Goal: Task Accomplishment & Management: Complete application form

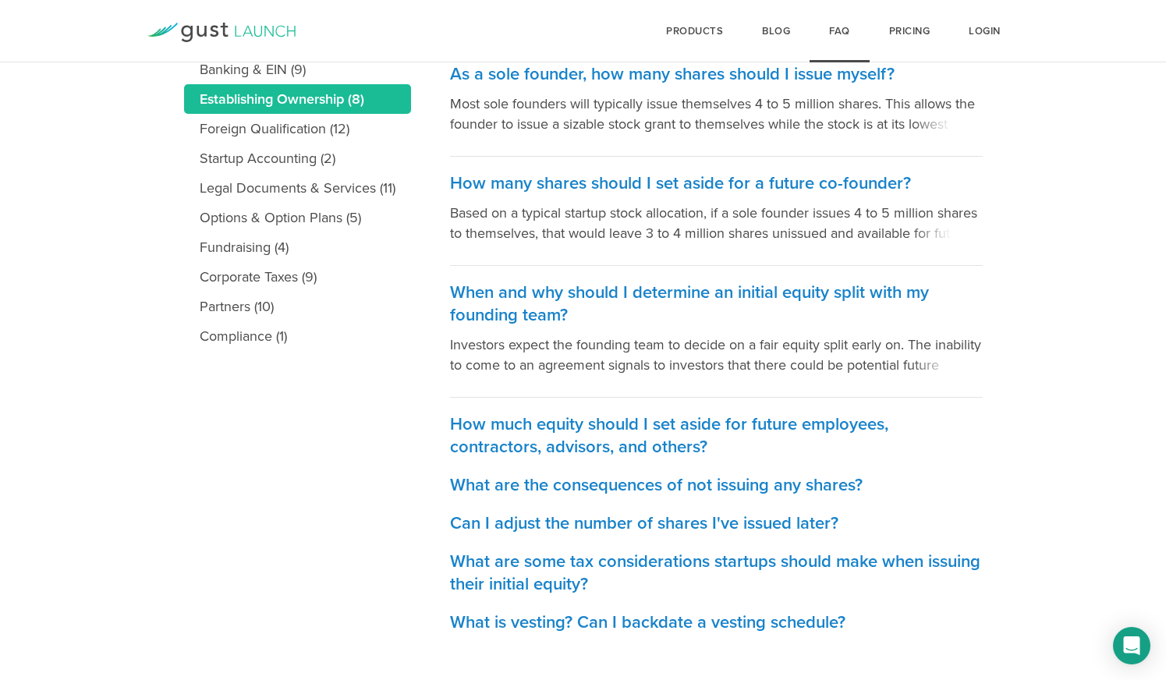
scroll to position [364, 0]
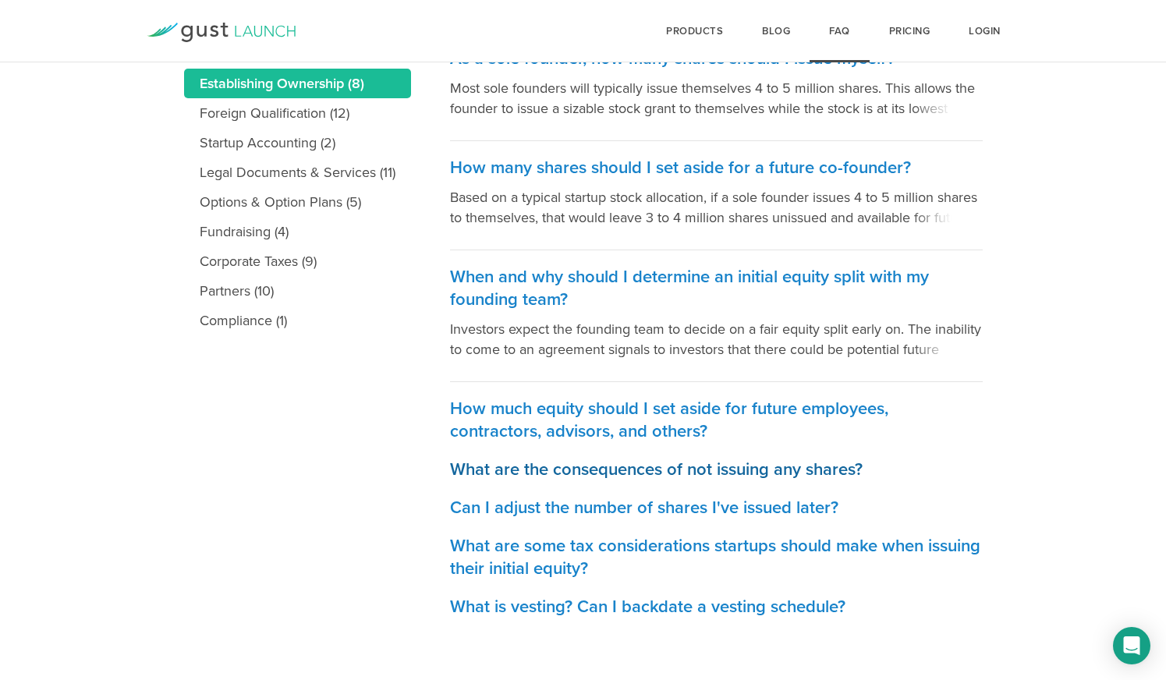
click at [513, 467] on h3 "What are the consequences of not issuing any shares?" at bounding box center [716, 470] width 533 height 23
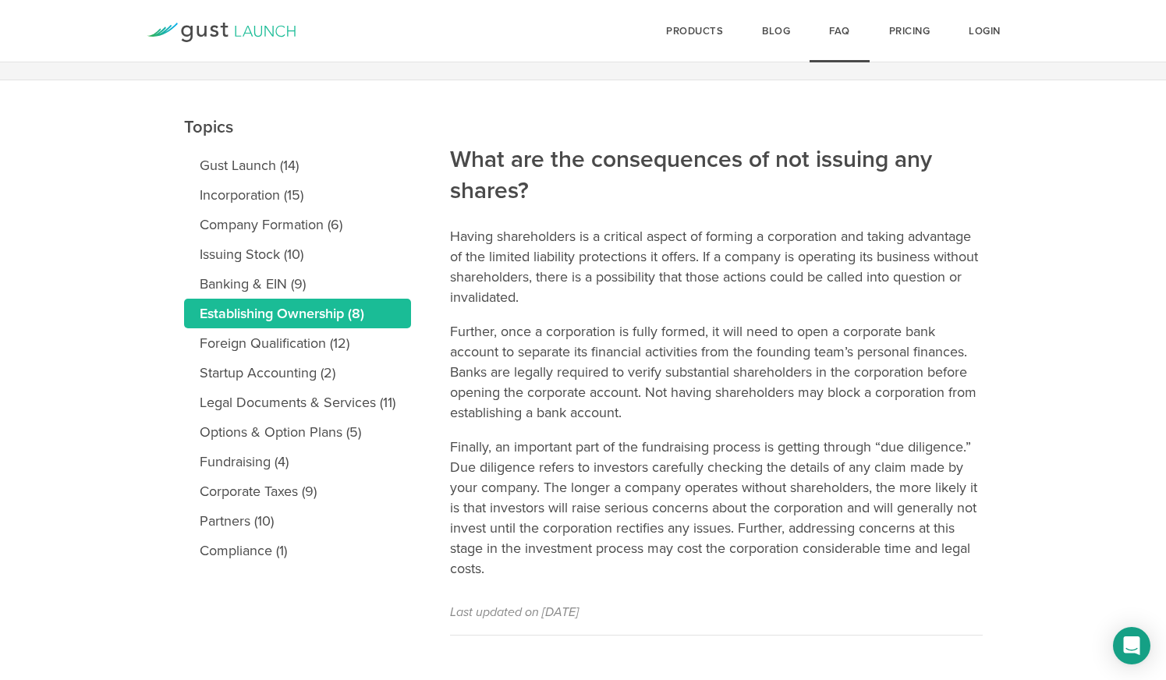
scroll to position [151, 0]
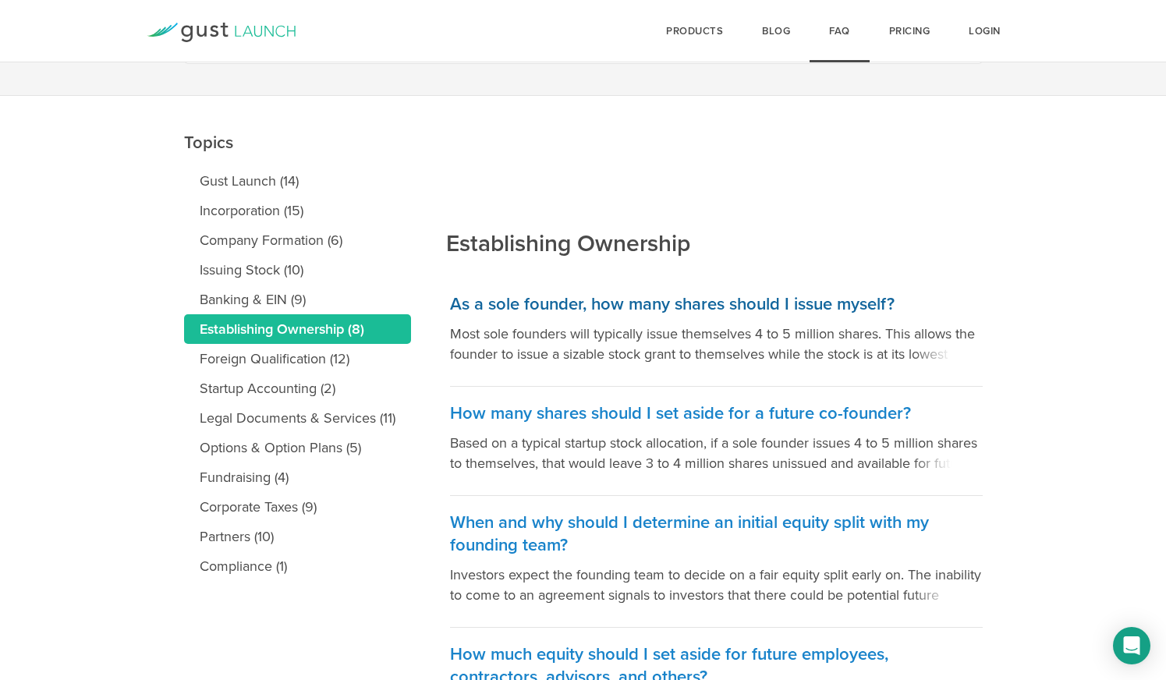
scroll to position [122, 0]
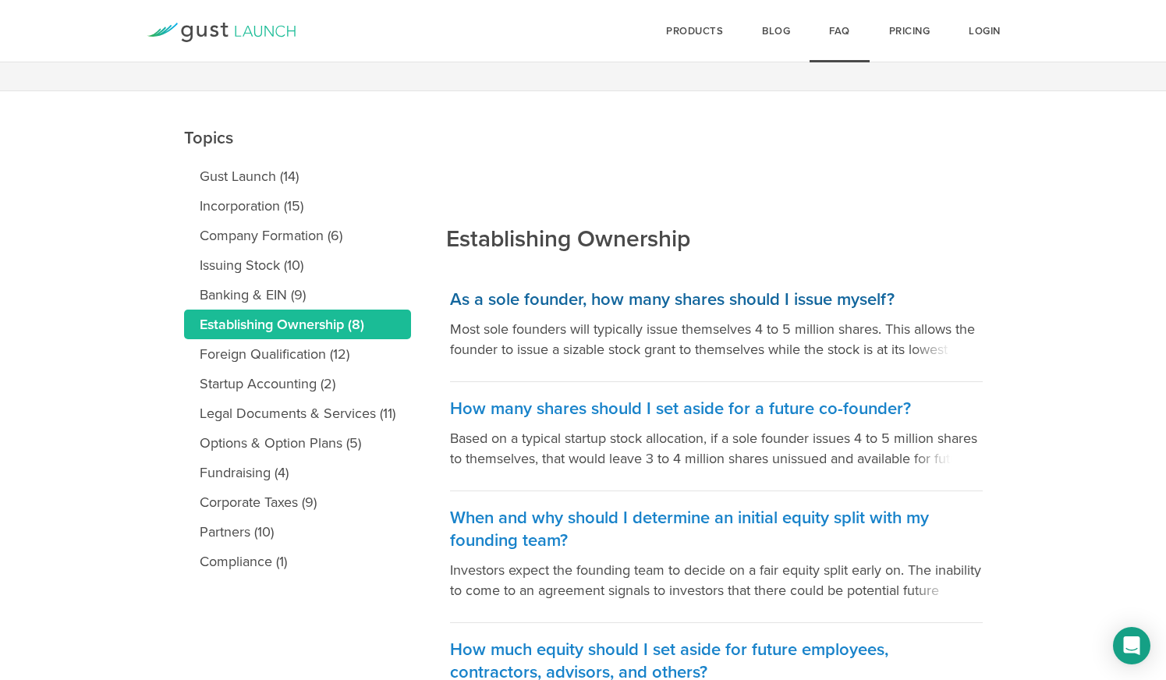
click at [665, 296] on h3 "As a sole founder, how many shares should I issue myself?" at bounding box center [716, 300] width 533 height 23
click at [605, 401] on h3 "How many shares should I set aside for a future co-founder?" at bounding box center [716, 409] width 533 height 23
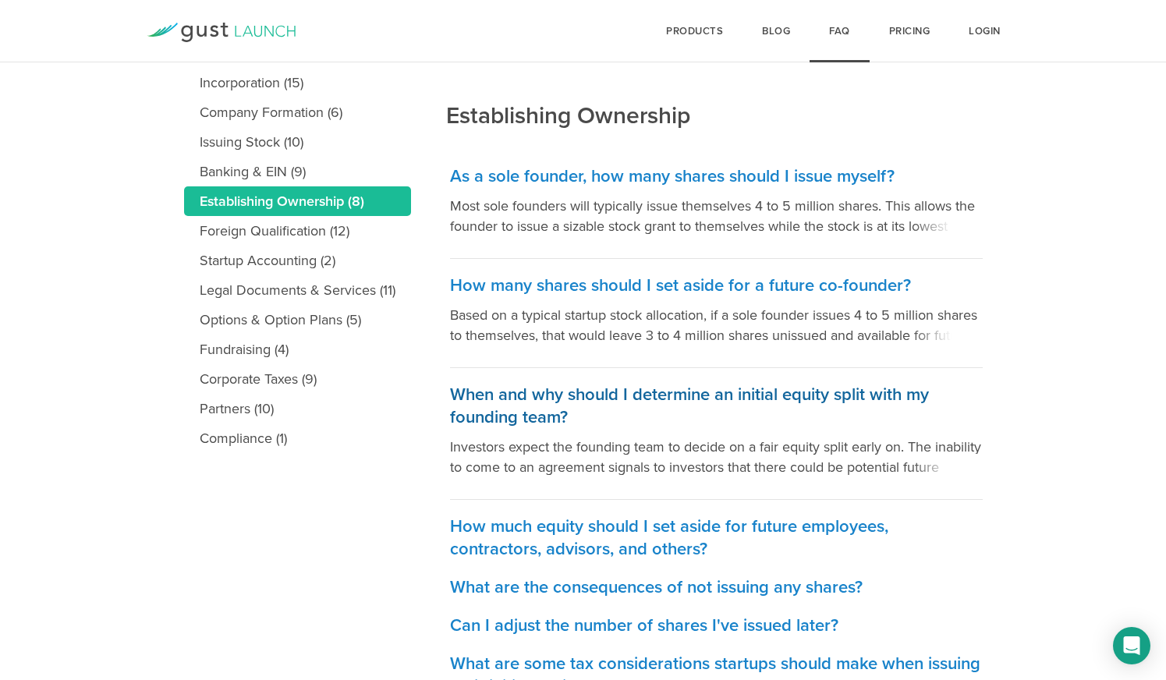
scroll to position [251, 0]
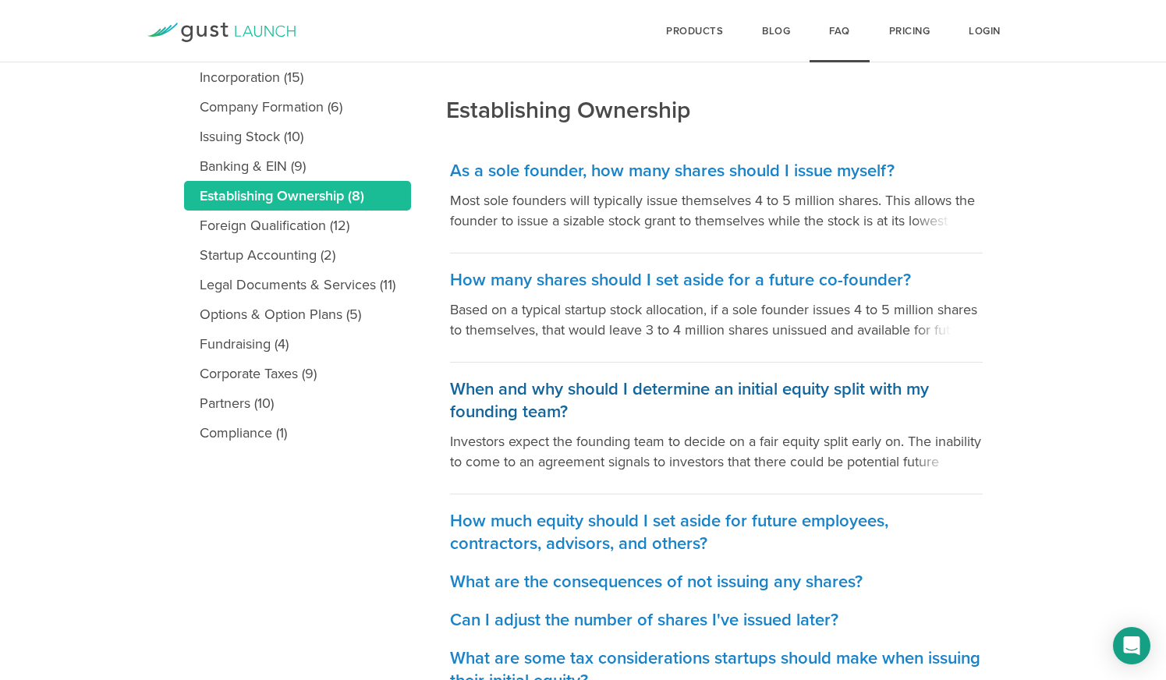
click at [710, 389] on h3 "When and why should I determine an initial equity split with my founding team?" at bounding box center [716, 400] width 533 height 45
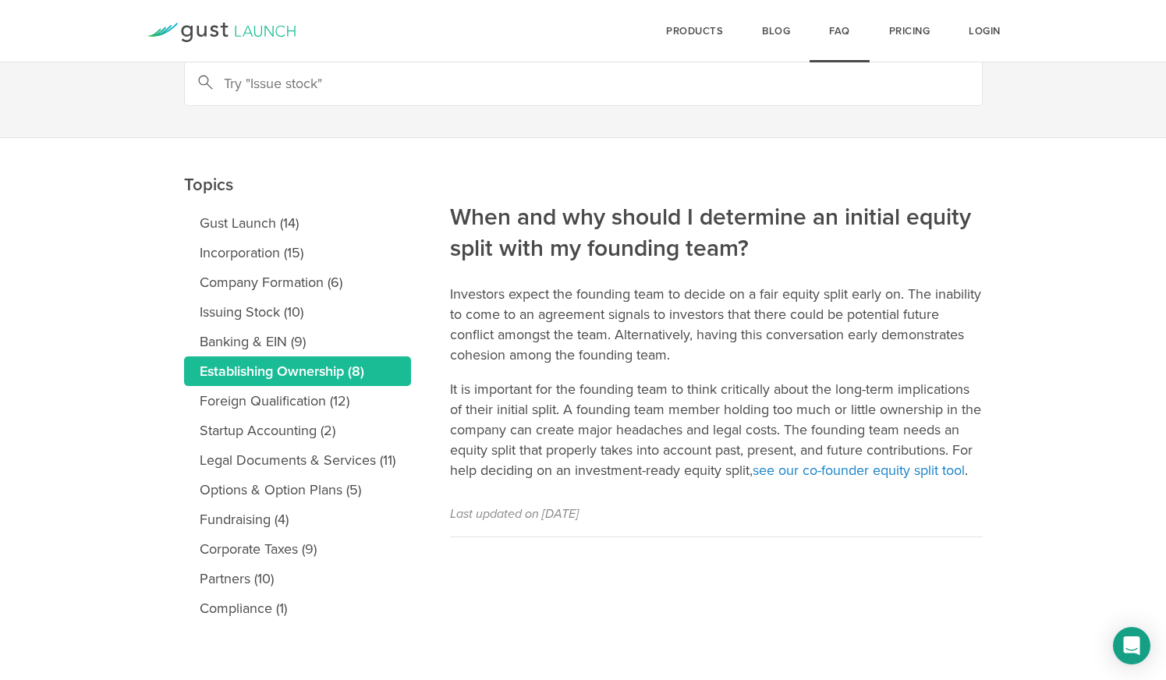
scroll to position [81, 0]
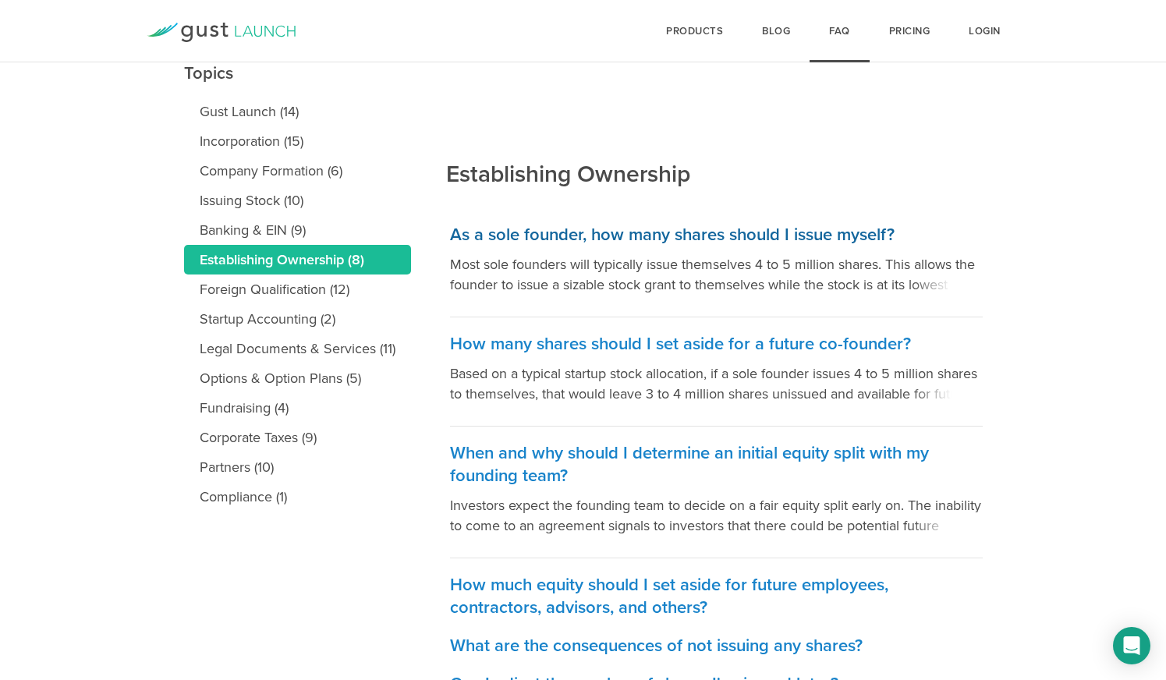
scroll to position [178, 0]
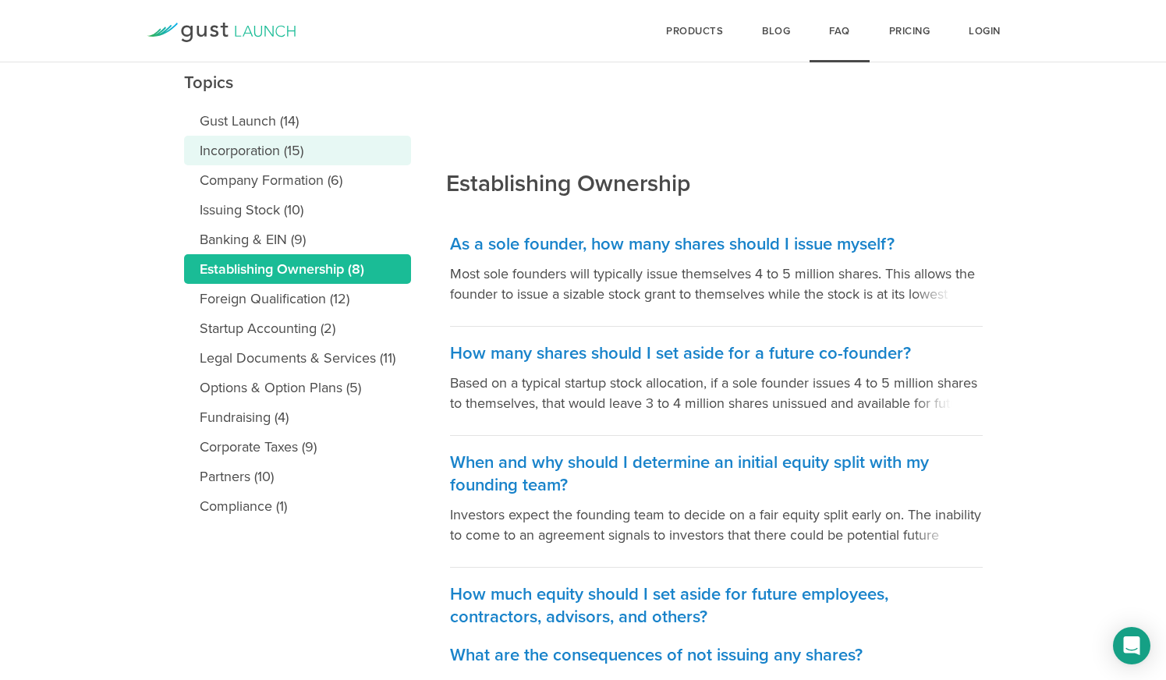
click at [255, 153] on link "Incorporation (15)" at bounding box center [297, 151] width 227 height 30
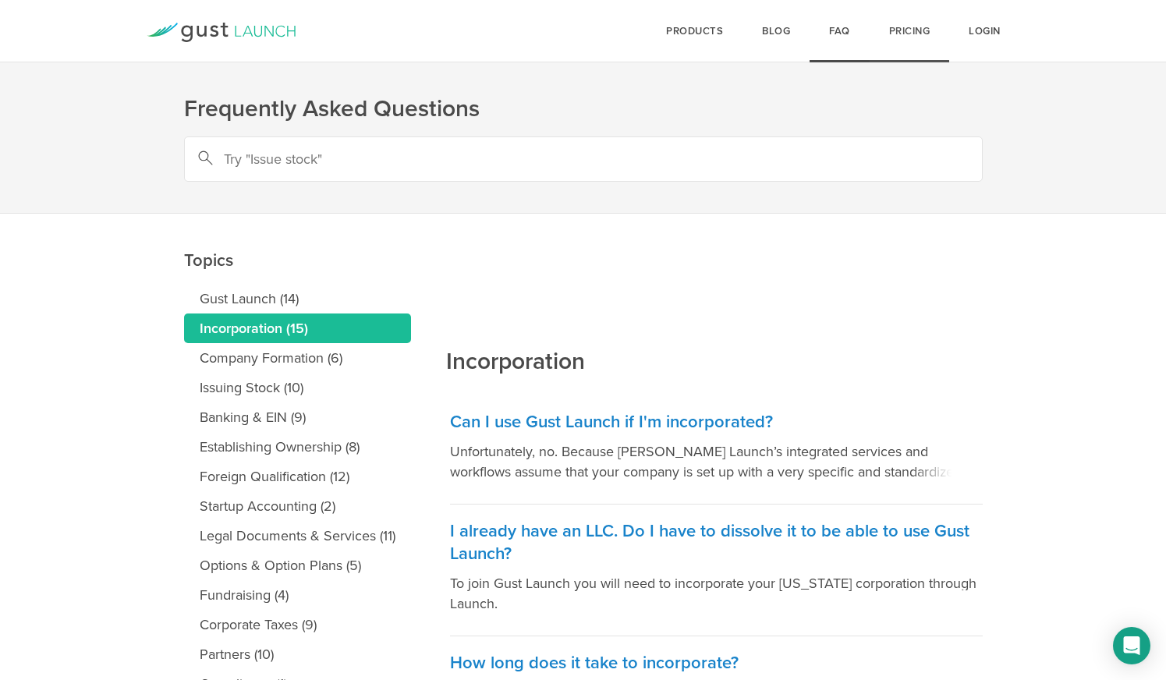
click at [908, 33] on link "Pricing" at bounding box center [910, 31] width 80 height 62
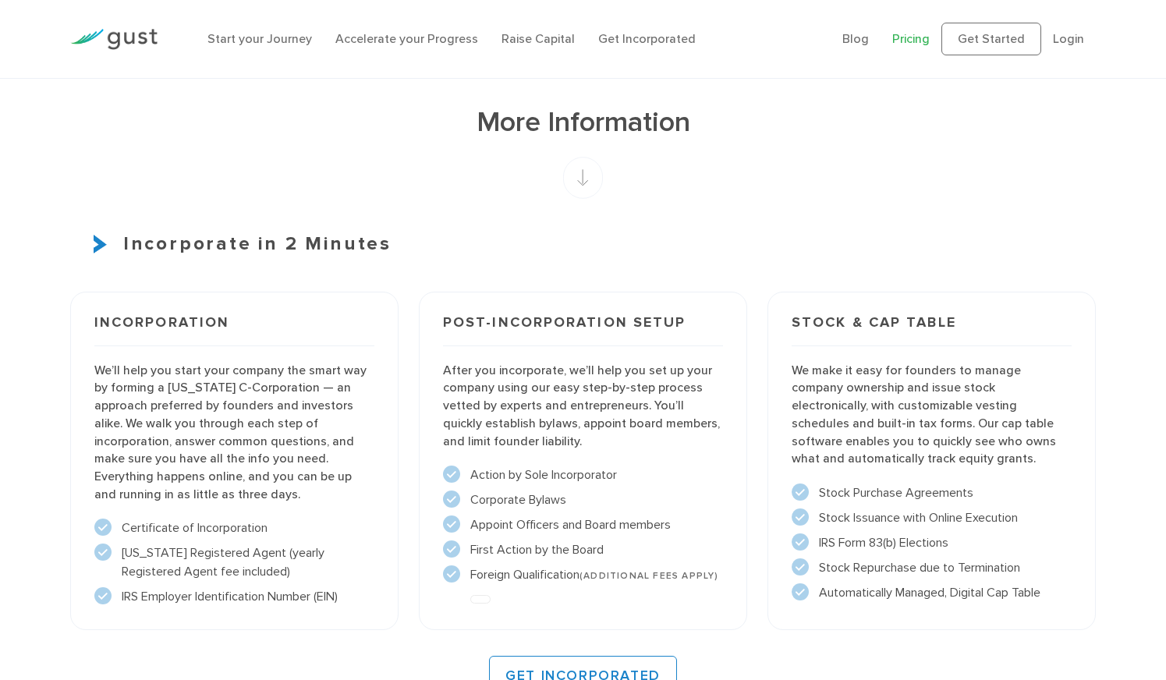
scroll to position [939, 0]
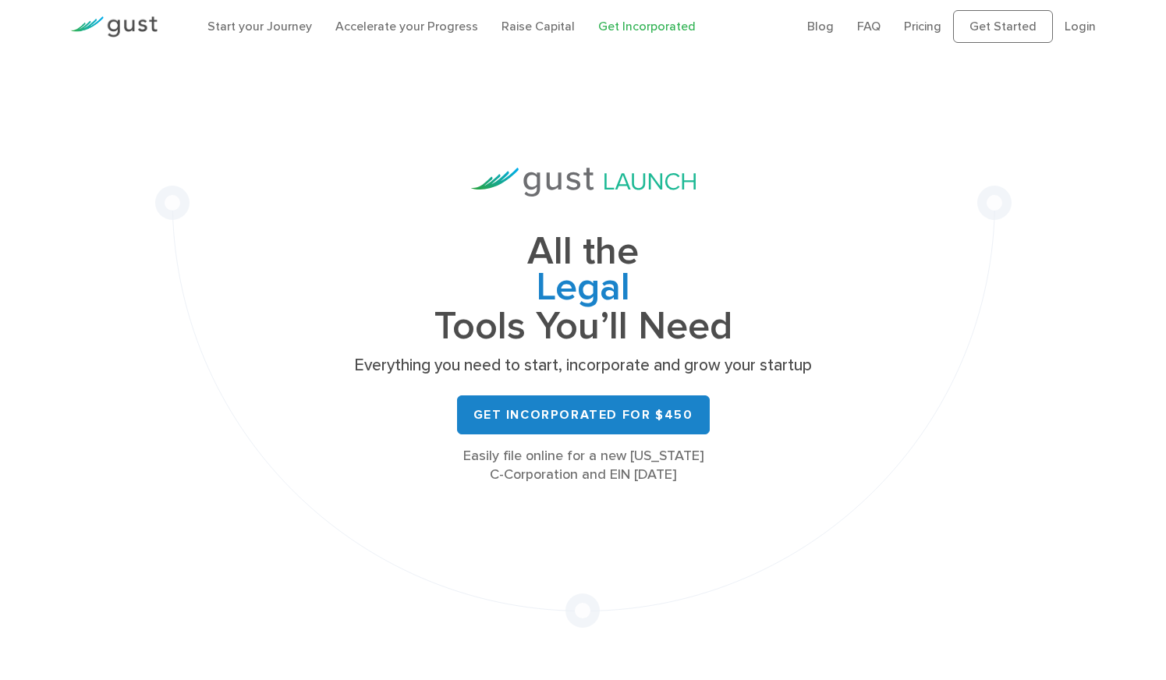
scroll to position [13, 0]
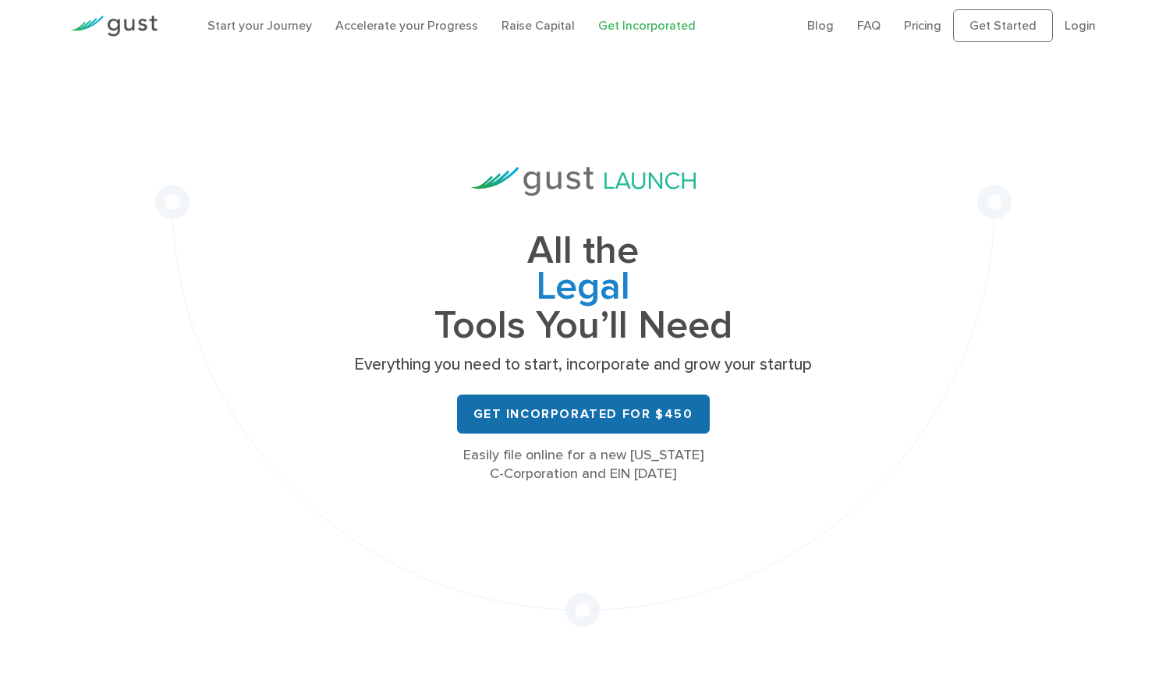
click at [490, 418] on link "Get Incorporated for $450" at bounding box center [583, 414] width 253 height 39
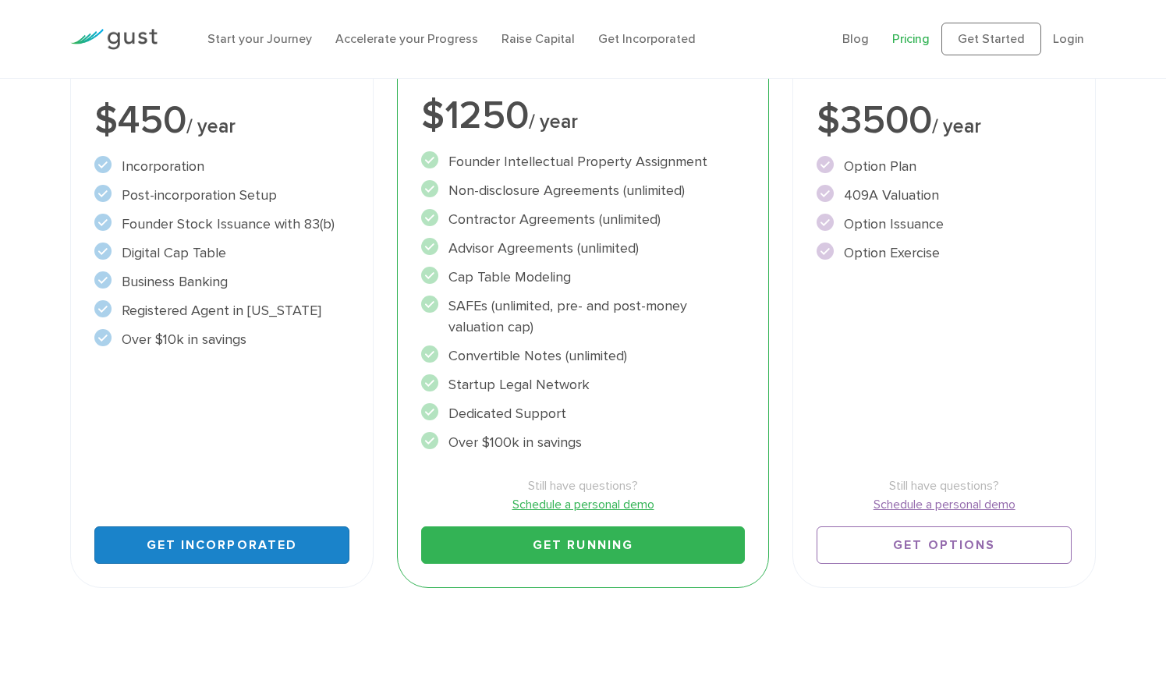
scroll to position [368, 0]
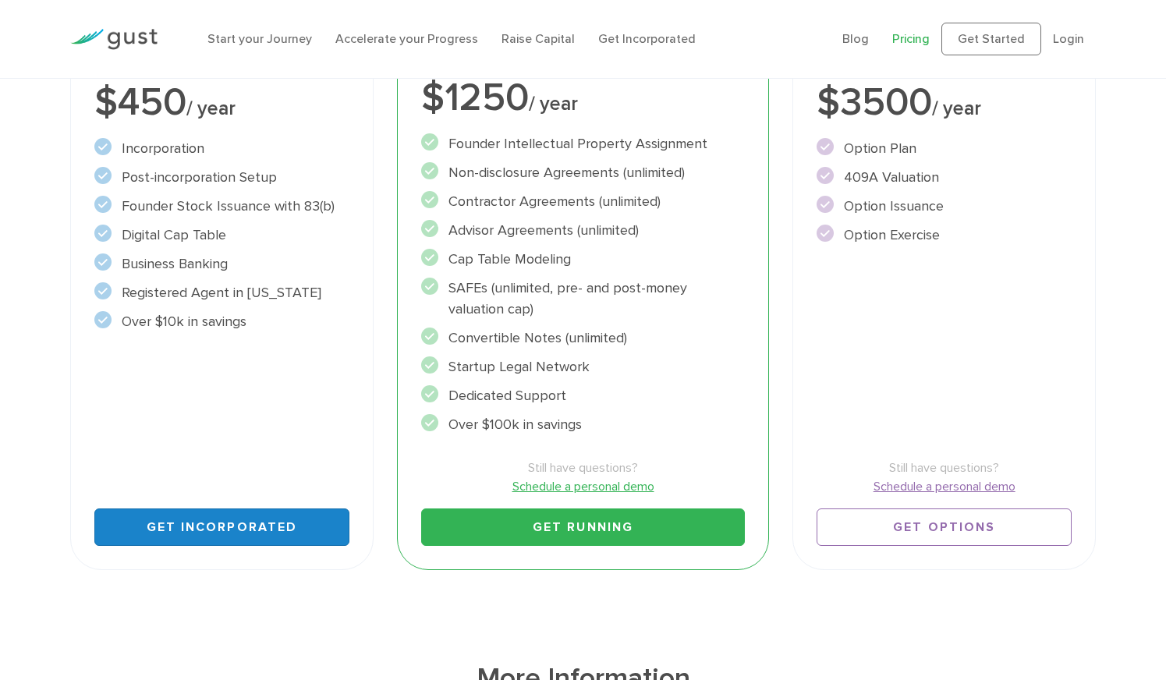
click at [199, 526] on link "Get Incorporated" at bounding box center [221, 527] width 255 height 37
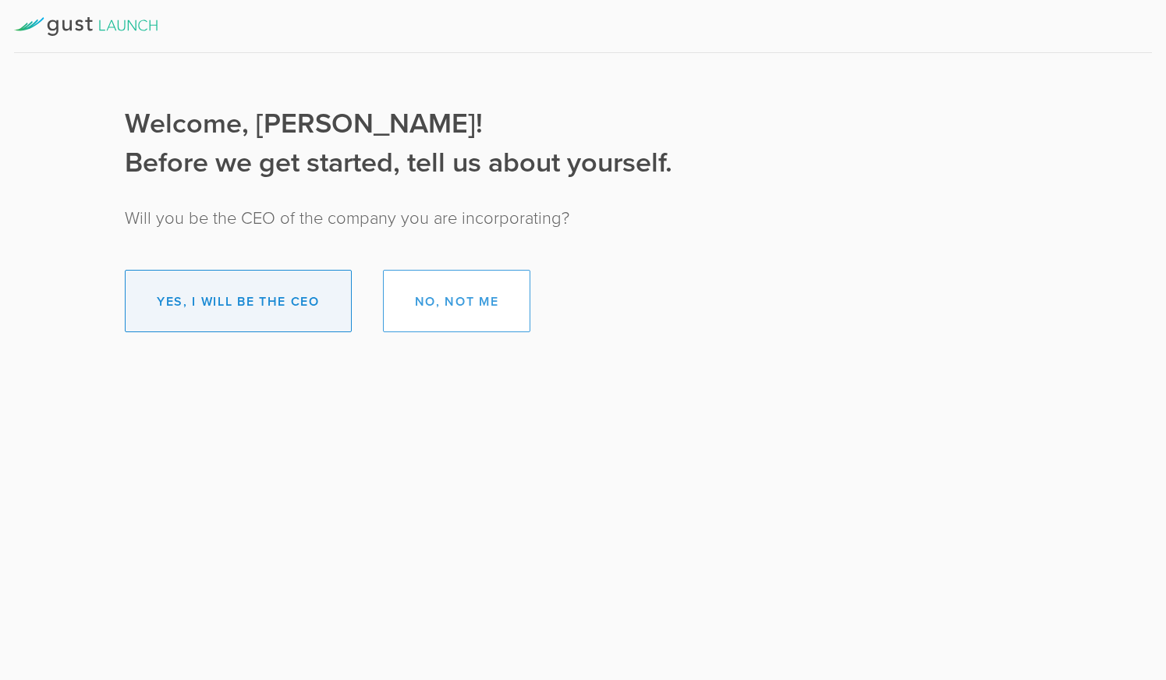
click at [235, 304] on button "Yes, I will be the CEO" at bounding box center [238, 301] width 227 height 62
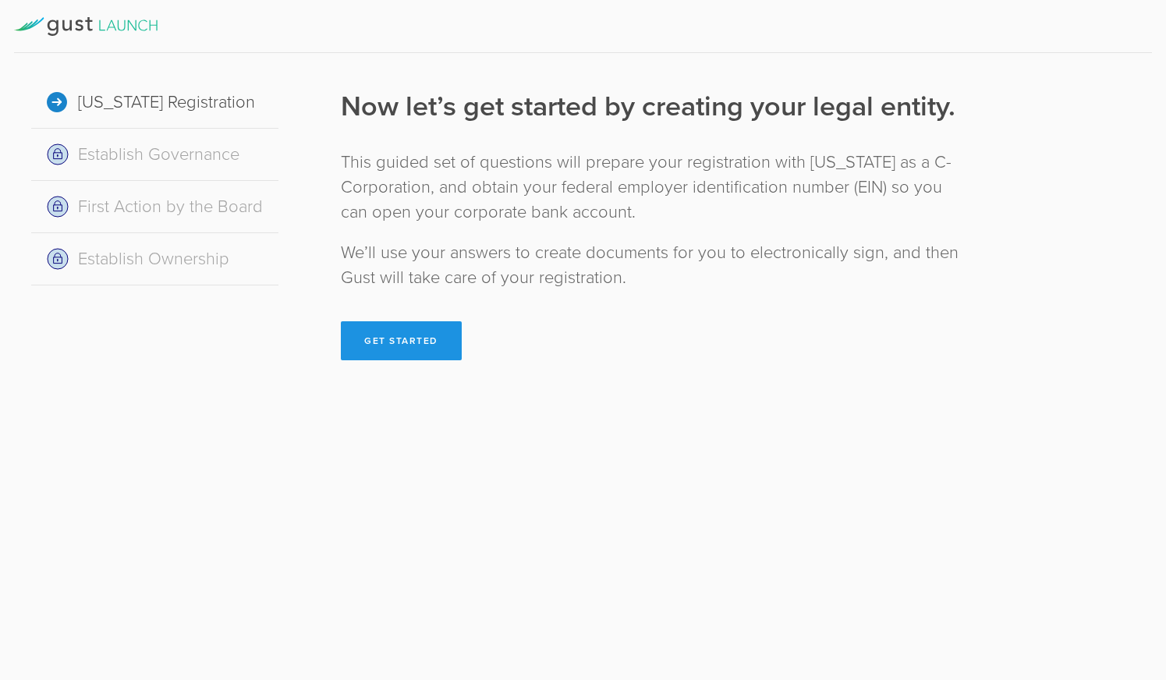
click at [387, 342] on button "Get Started" at bounding box center [401, 340] width 121 height 39
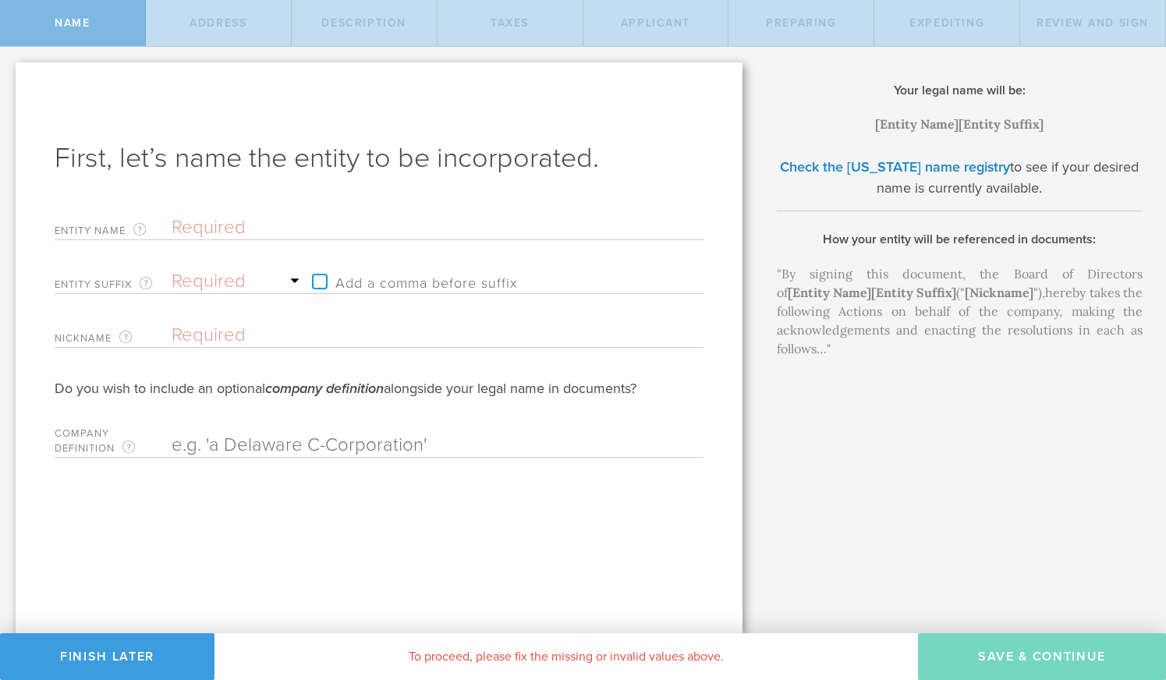
click at [237, 228] on input "text" at bounding box center [410, 227] width 477 height 23
click at [259, 225] on input "text" at bounding box center [410, 227] width 477 height 23
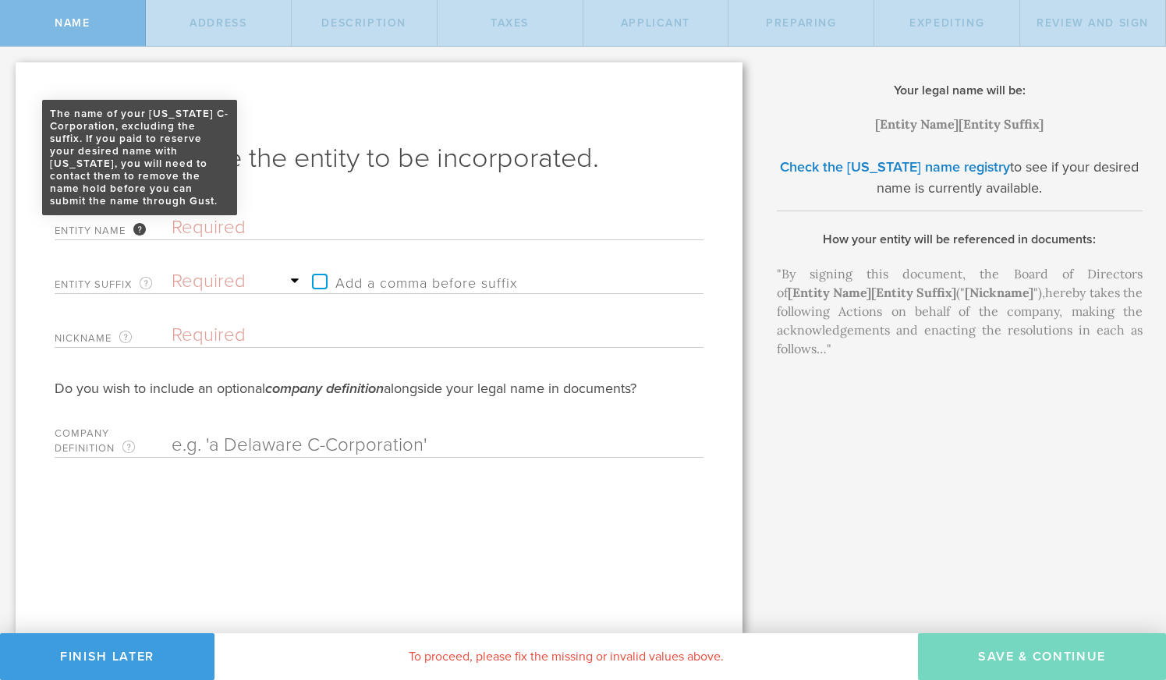
click at [139, 226] on div "The name of your Delaware C-Corporation, excluding the suffix. If you paid to r…" at bounding box center [139, 229] width 12 height 12
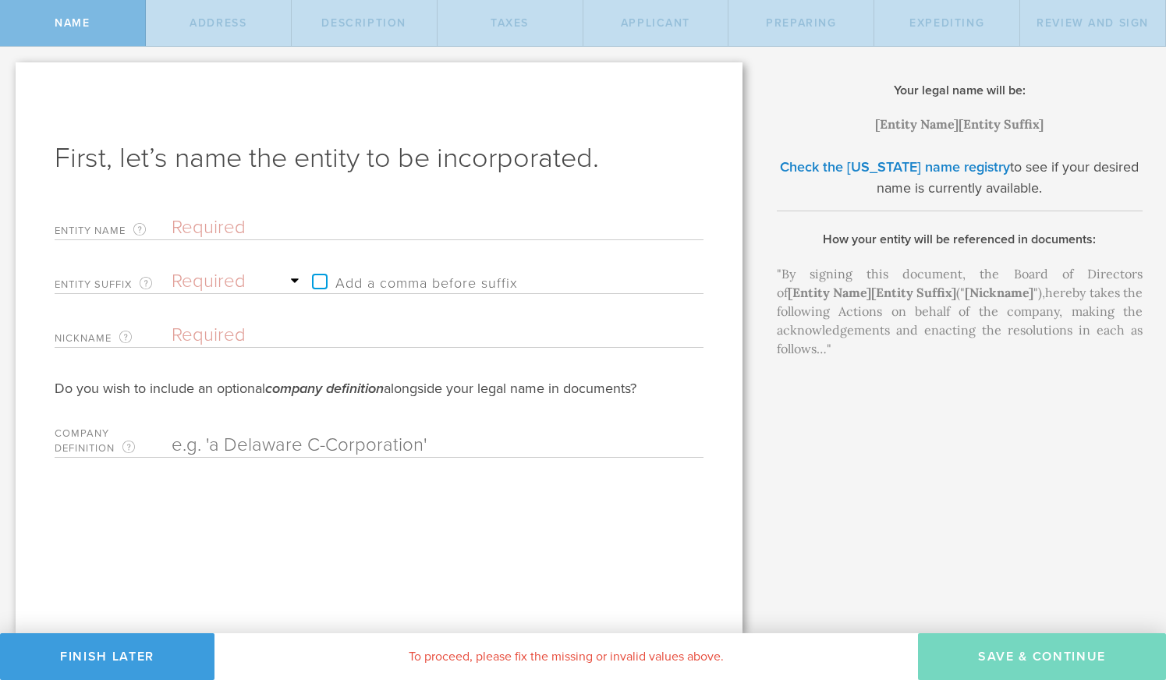
click at [190, 225] on input "text" at bounding box center [410, 227] width 477 height 23
paste input "NTouch, Inc."
type input "NTouch, Inc."
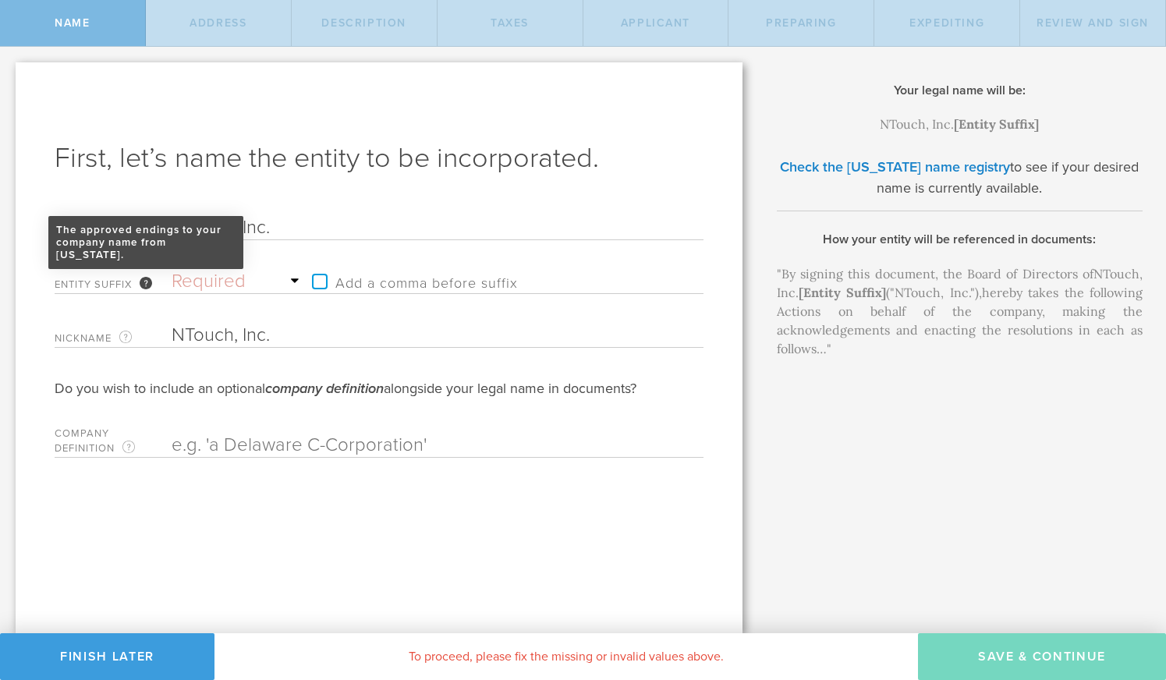
click at [151, 282] on div "The approved endings to your company name from Delaware." at bounding box center [146, 283] width 12 height 12
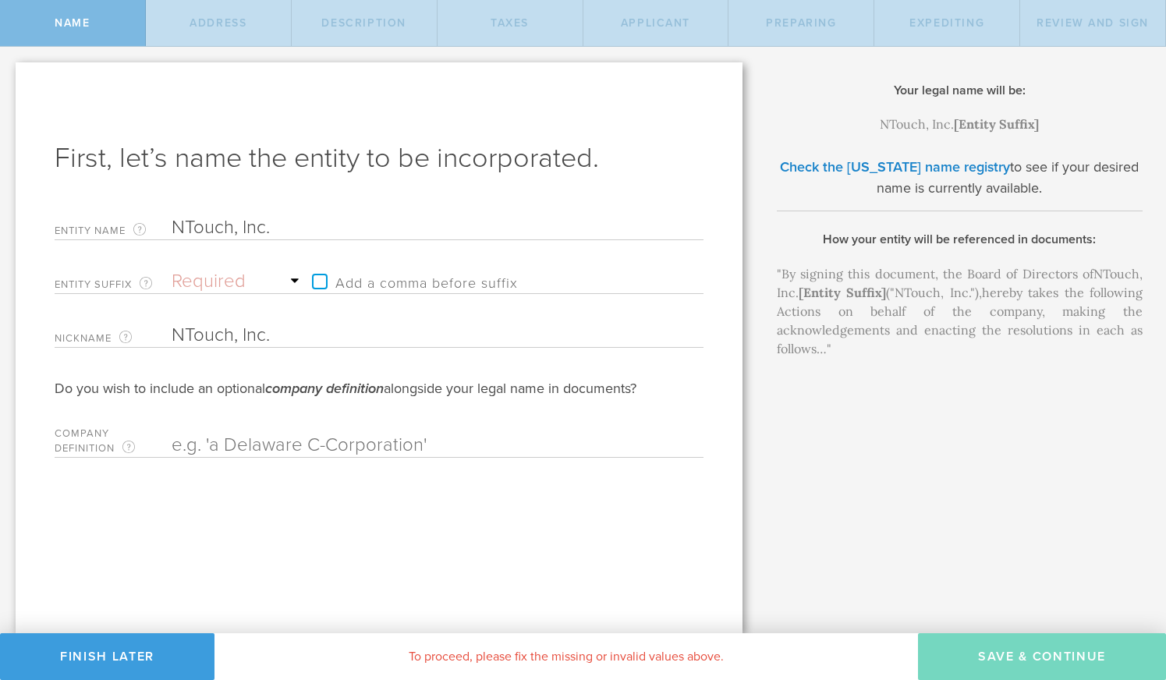
click at [290, 229] on input "NTouch, Inc." at bounding box center [410, 227] width 477 height 23
type input "NTouch, Inc"
type input "NTouch, In"
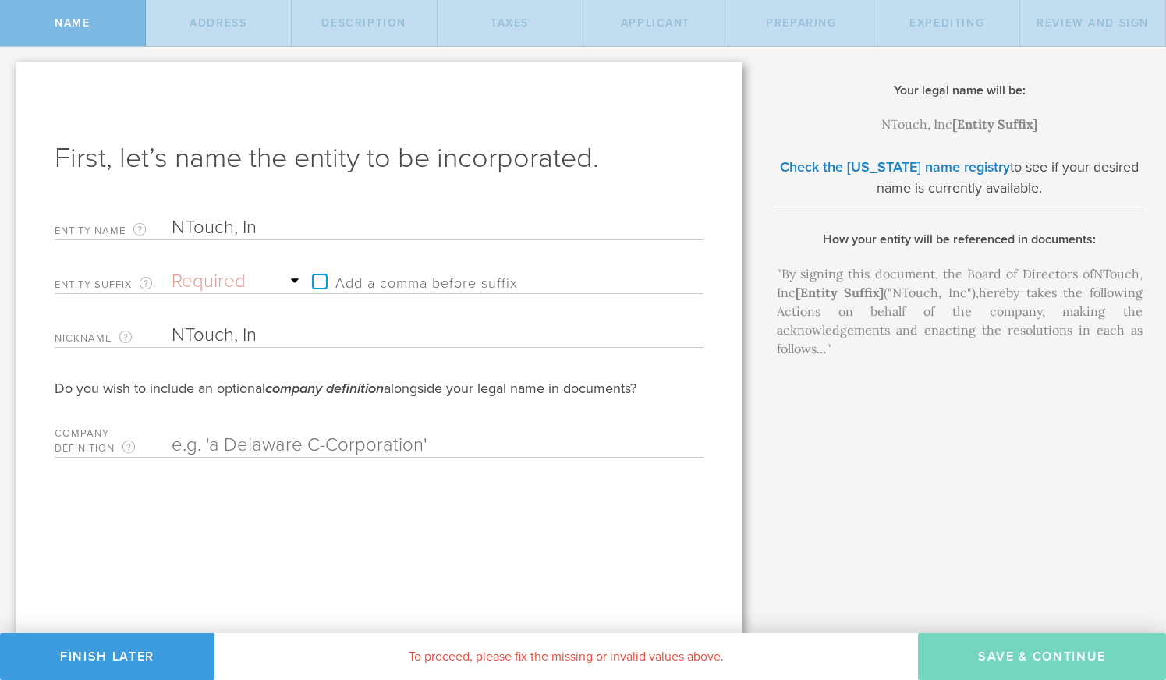
type input "NTouch, I"
type input "NTouch,"
type input "NTouch"
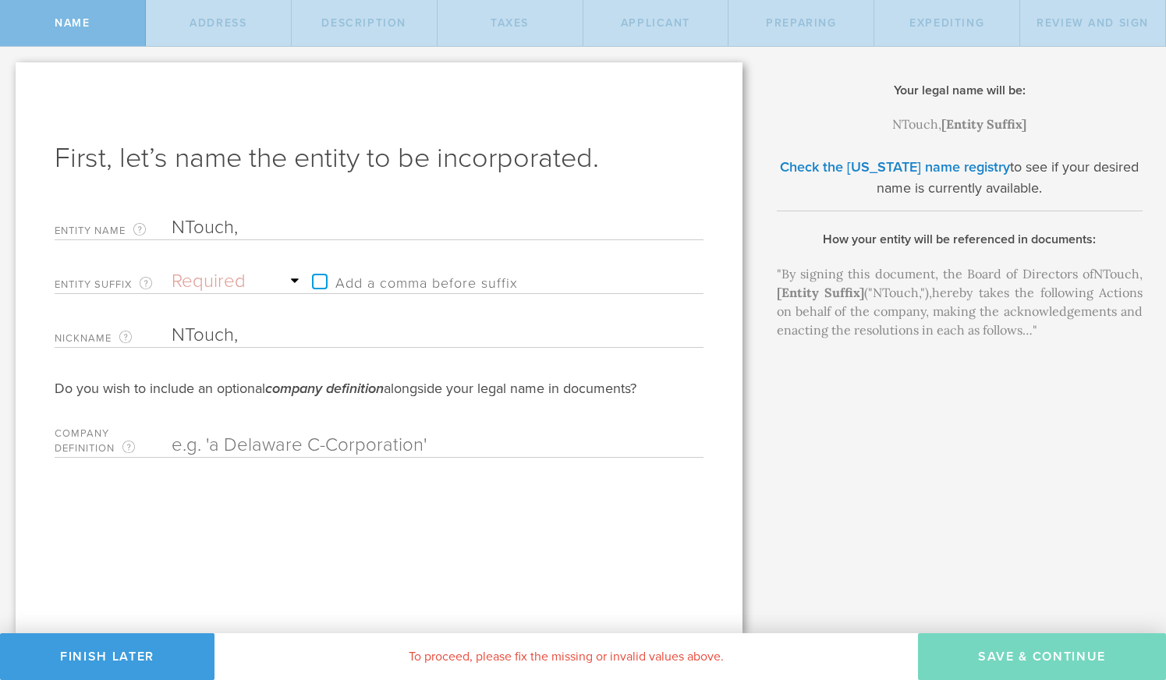
type input "NTouch"
click at [323, 282] on label "Add a comma before suffix" at bounding box center [411, 281] width 214 height 23
click at [323, 282] on input "Add a comma before suffix" at bounding box center [441, 273] width 275 height 23
checkbox input "true"
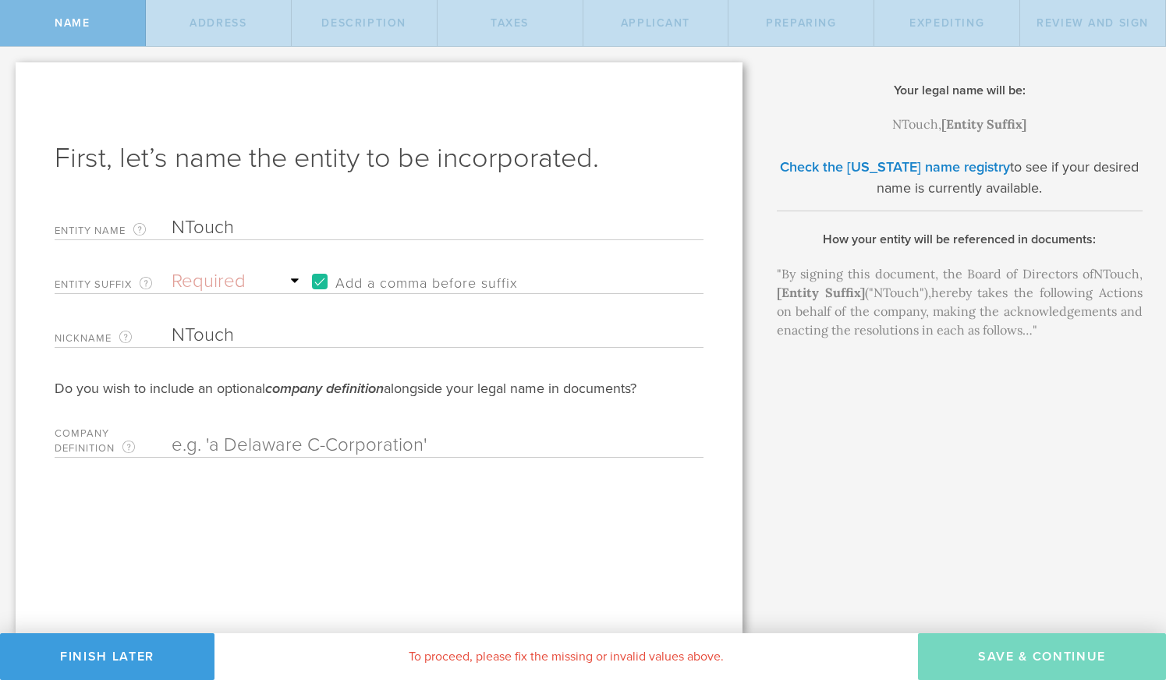
click at [246, 285] on select "Required Association Club Co. Company Corp. Corporation Foundation Fund Inc. In…" at bounding box center [238, 281] width 133 height 23
select select "inc."
click at [172, 270] on select "Required Association Club Co. Company Corp. Corporation Foundation Fund Inc. In…" at bounding box center [238, 281] width 133 height 23
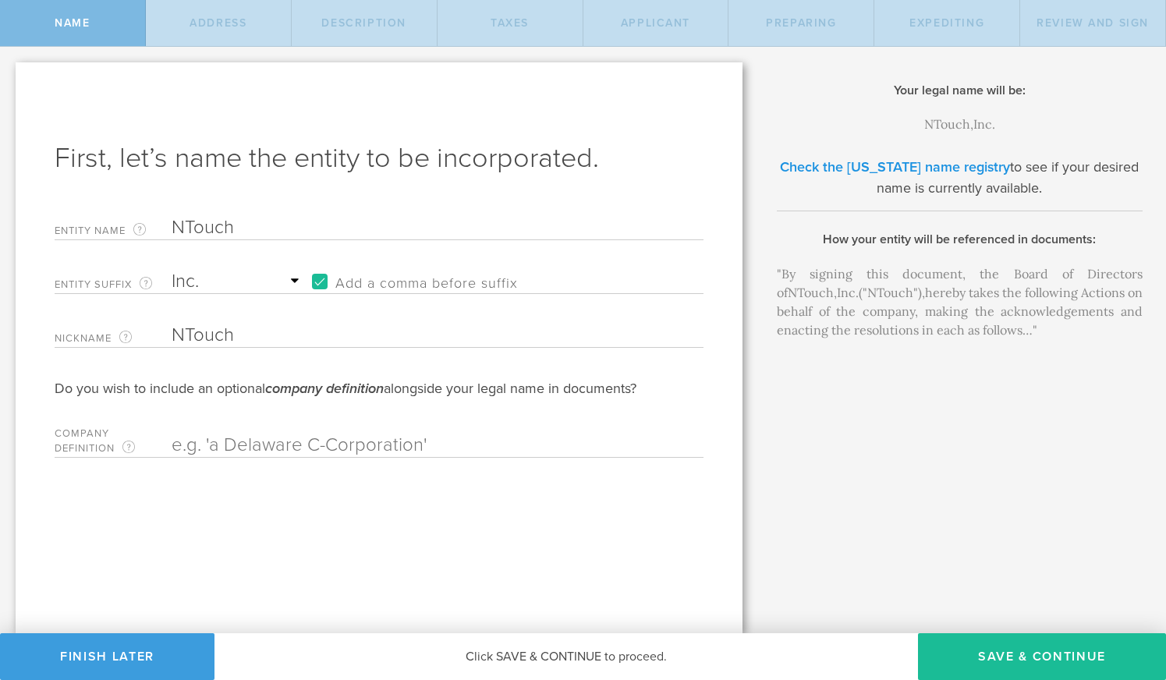
click at [882, 166] on link "Check the Delaware name registry" at bounding box center [895, 166] width 230 height 17
click at [290, 281] on select "Required Association Club Co. Company Corp. Corporation Foundation Fund Inc. In…" at bounding box center [238, 281] width 133 height 23
click at [1016, 658] on button "Save & Continue" at bounding box center [1042, 656] width 248 height 47
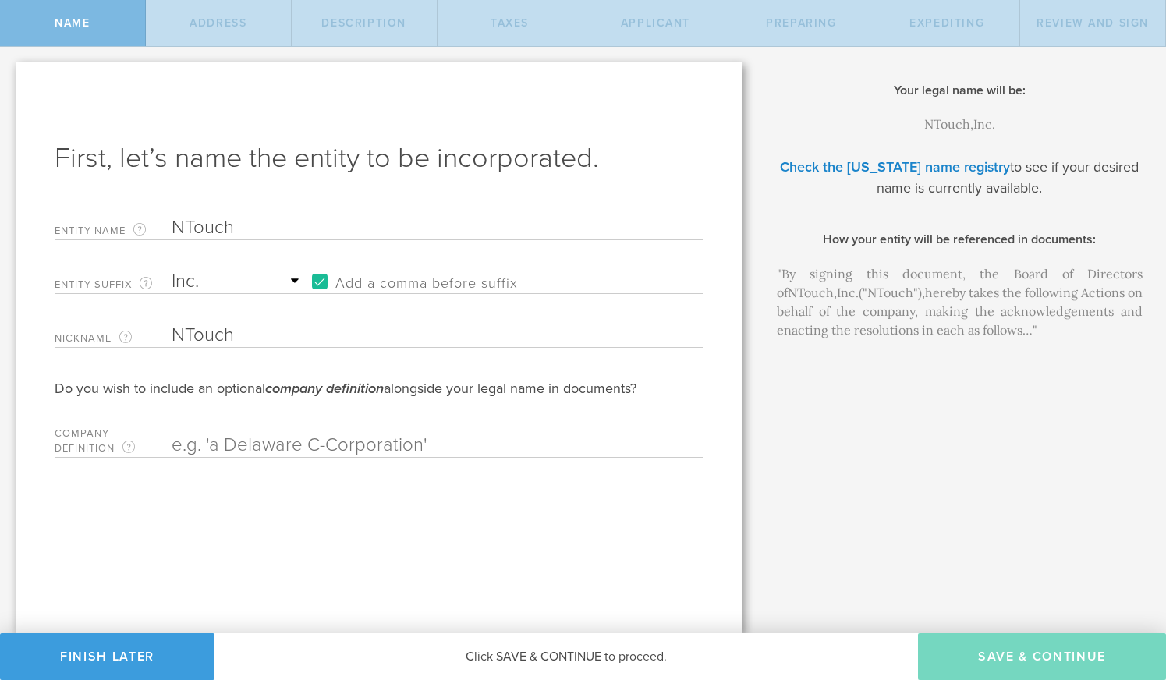
checkbox input "true"
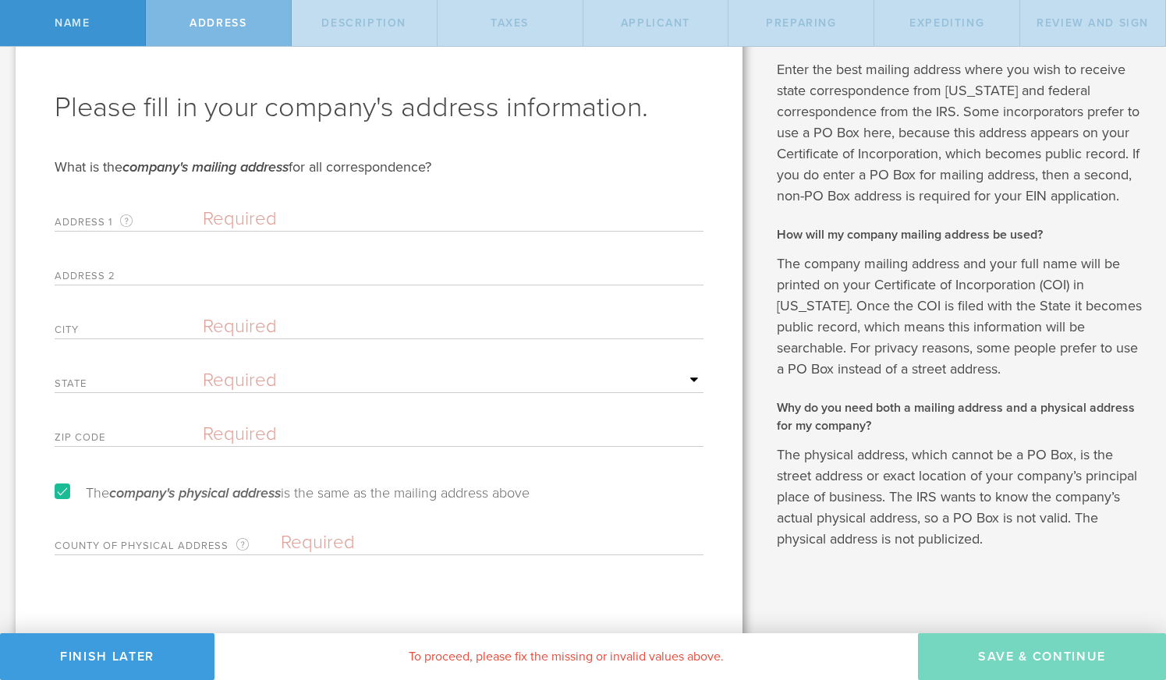
scroll to position [59, 0]
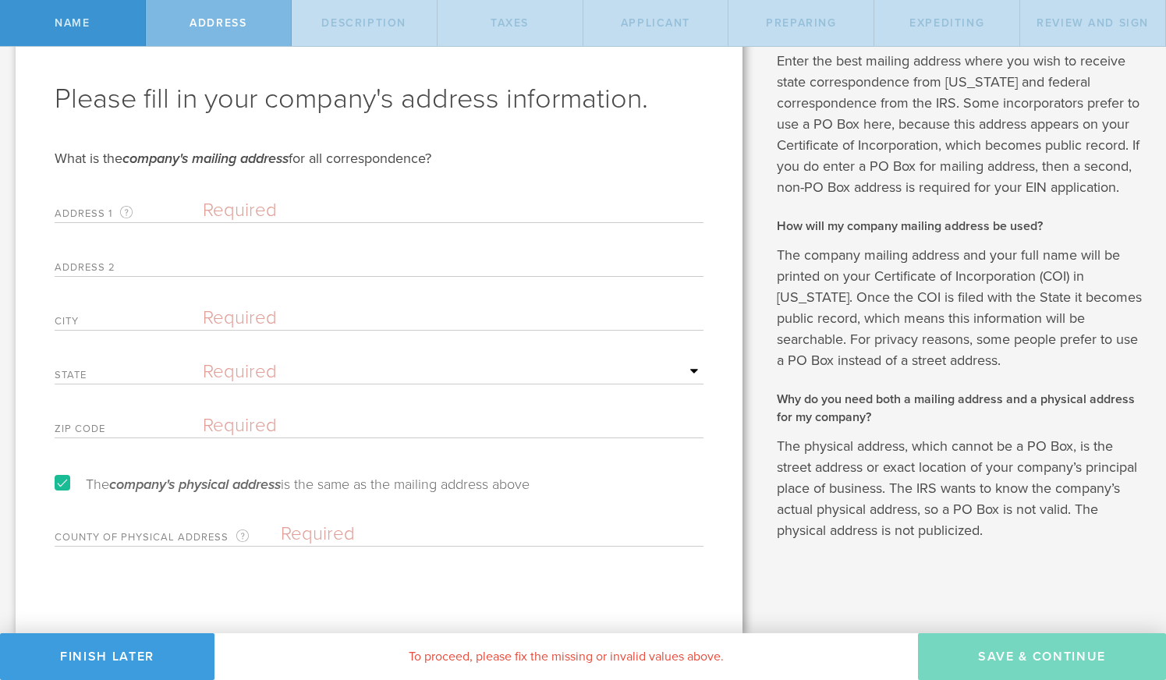
click at [265, 200] on input "text" at bounding box center [453, 210] width 501 height 23
type input "2440 Astron Dr"
type input "Colorado Springs"
select select "CO"
type input "80906"
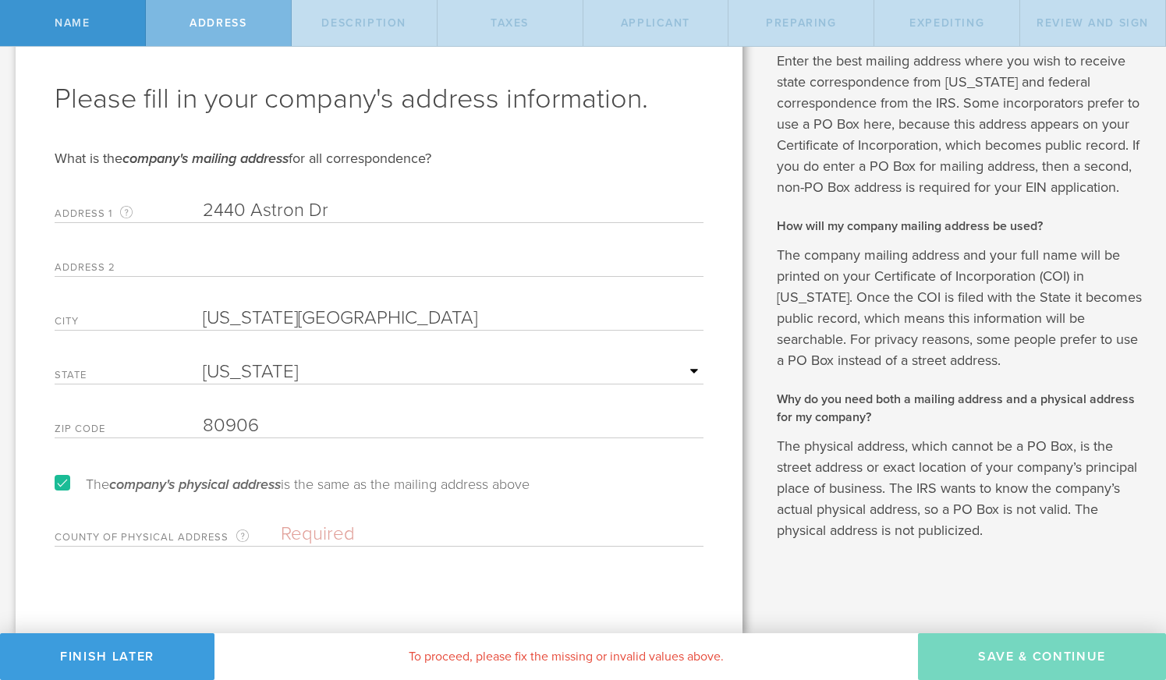
drag, startPoint x: 367, startPoint y: 213, endPoint x: 201, endPoint y: 202, distance: 166.5
click at [201, 202] on div "Address 1 A valid U.S. mailing address for your company that is current as of t…" at bounding box center [379, 207] width 649 height 32
paste input "850 S Circle Dr, Colorado Springs, CO 80906"
drag, startPoint x: 603, startPoint y: 205, endPoint x: 339, endPoint y: 211, distance: 264.5
click at [339, 211] on input "2850 S Circle Dr, Colorado Springs, CO 80906" at bounding box center [453, 210] width 501 height 23
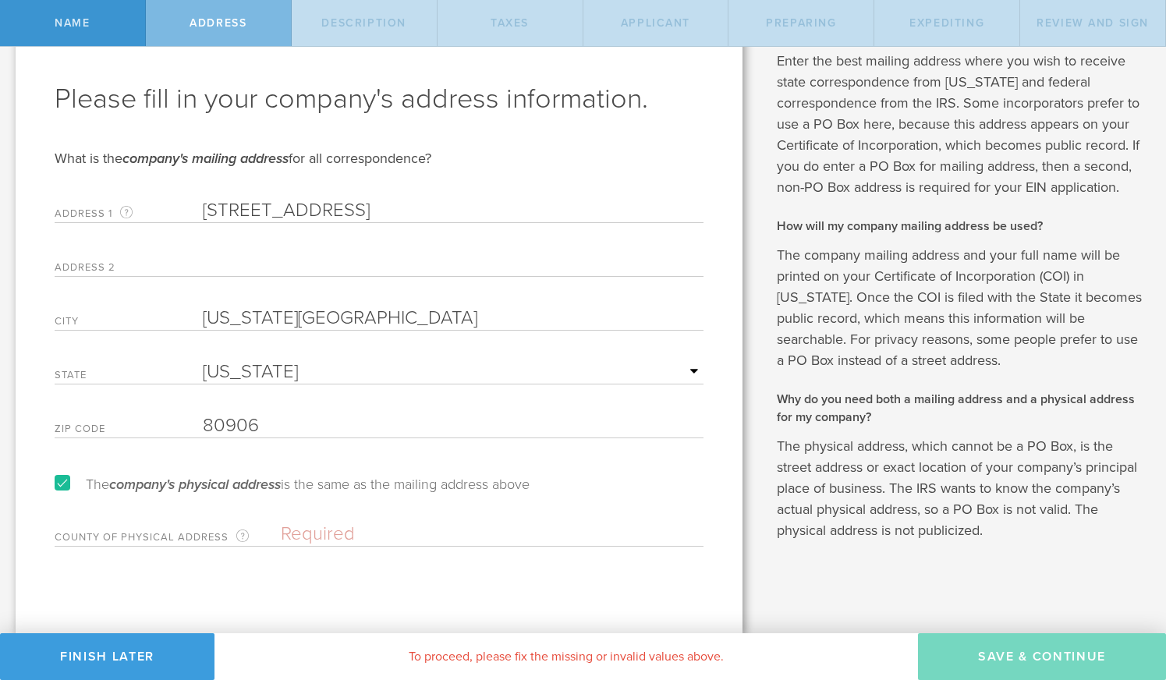
type input "2850 S Circle Dr"
click at [63, 485] on label "The company's physical address is the same as the mailing address above" at bounding box center [292, 484] width 475 height 14
click at [10, 12] on input "The company's physical address is the same as the mailing address above" at bounding box center [5, 0] width 10 height 25
checkbox input "false"
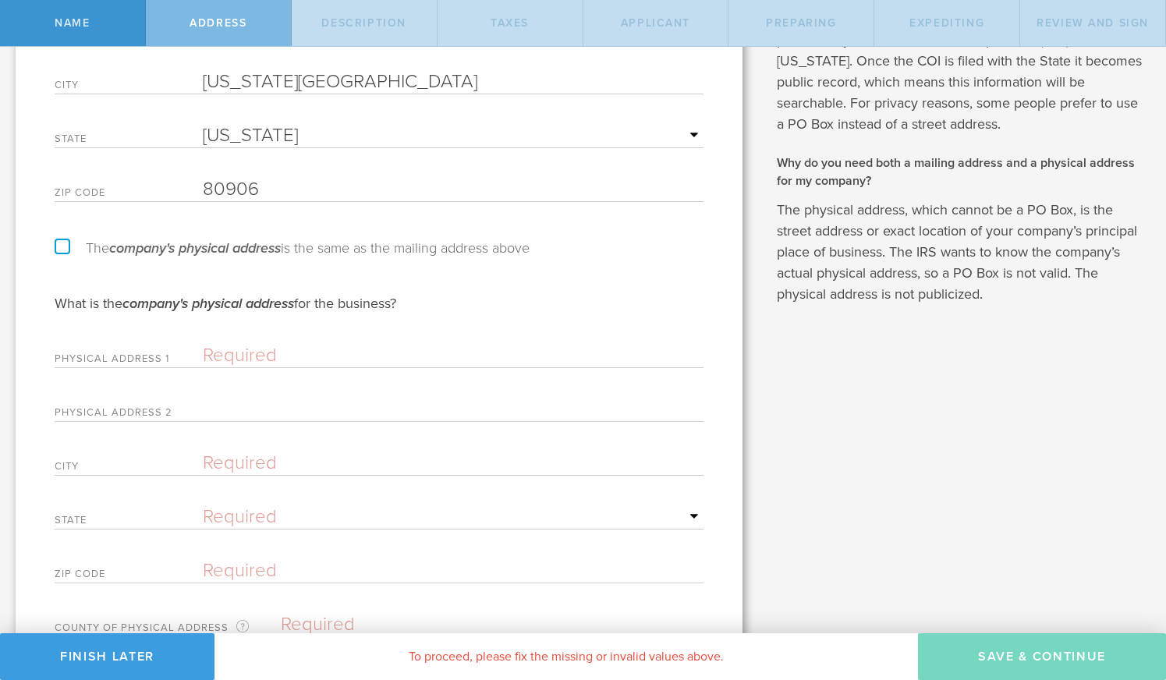
scroll to position [310, 0]
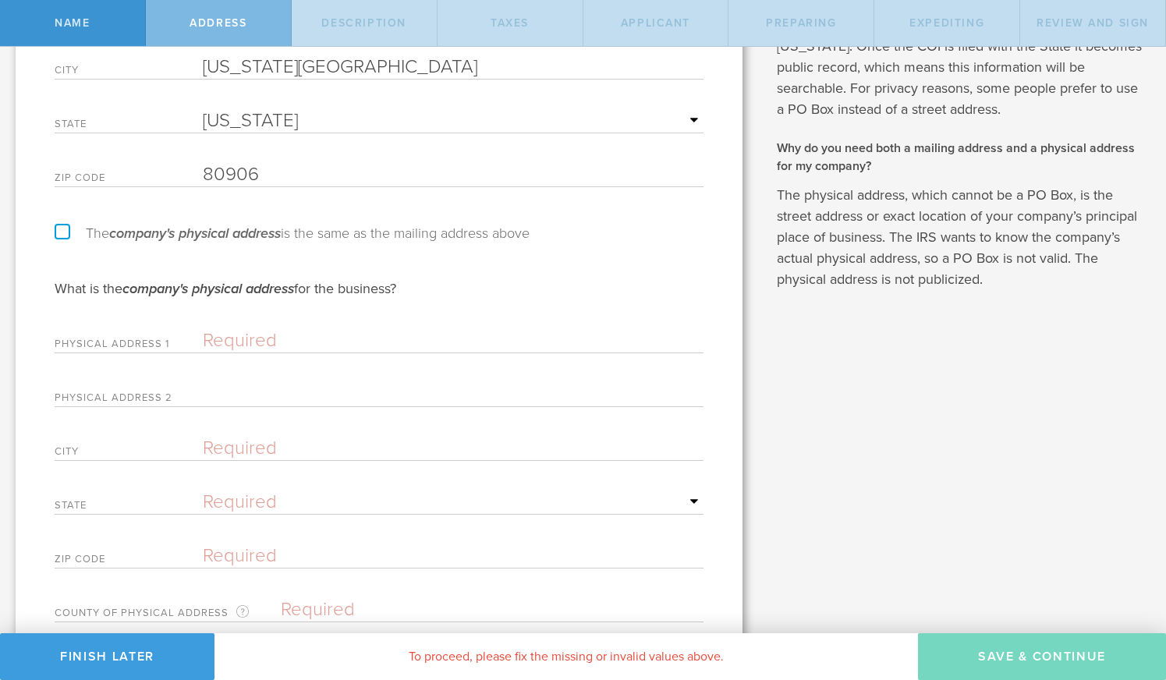
click at [299, 334] on input "text" at bounding box center [453, 340] width 501 height 23
click at [264, 343] on input "text" at bounding box center [453, 340] width 501 height 23
type input "2440 Astron Dr"
type input "Colorado Springs"
select select "CO"
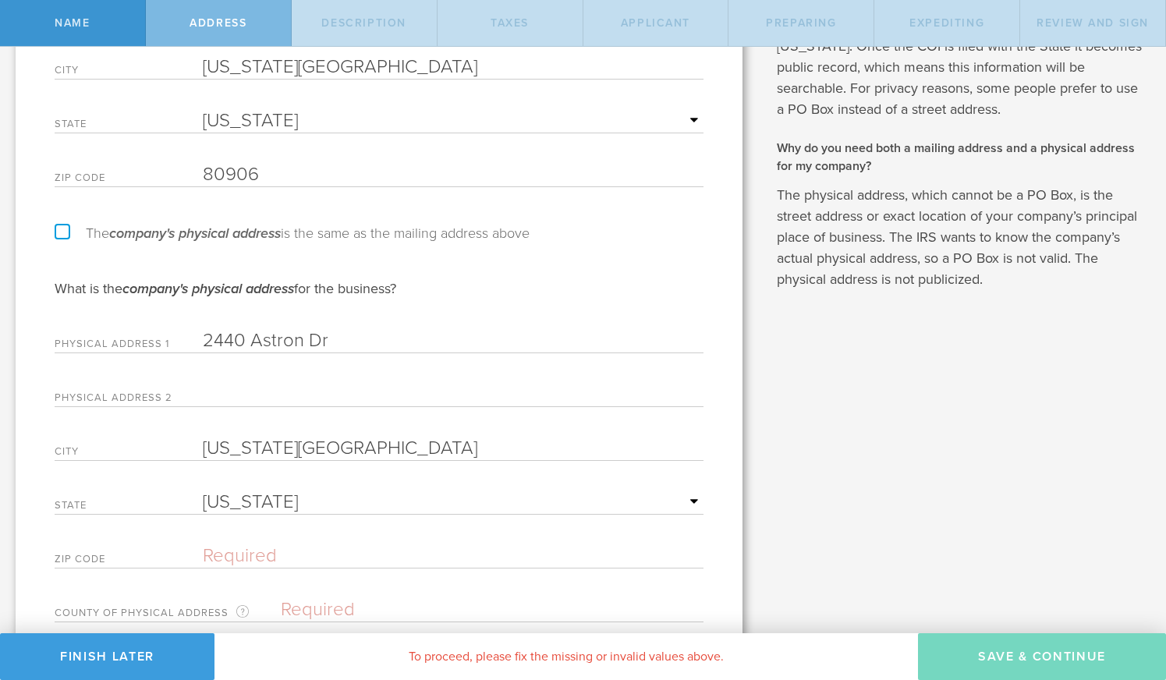
type input "80906"
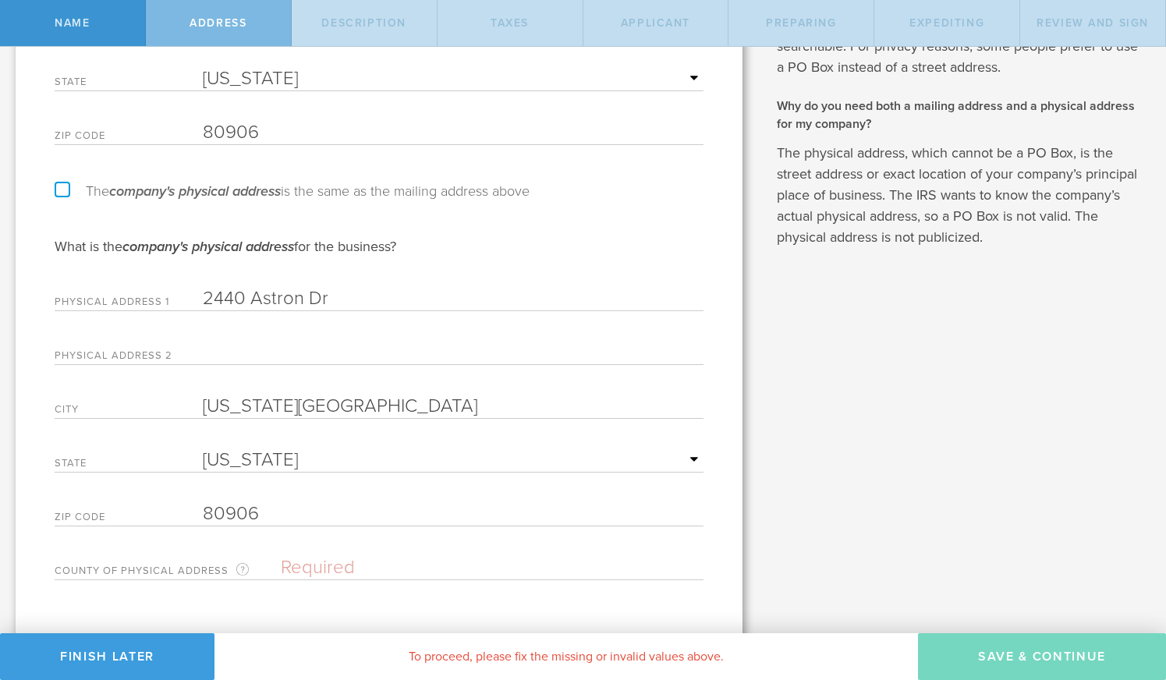
scroll to position [380, 0]
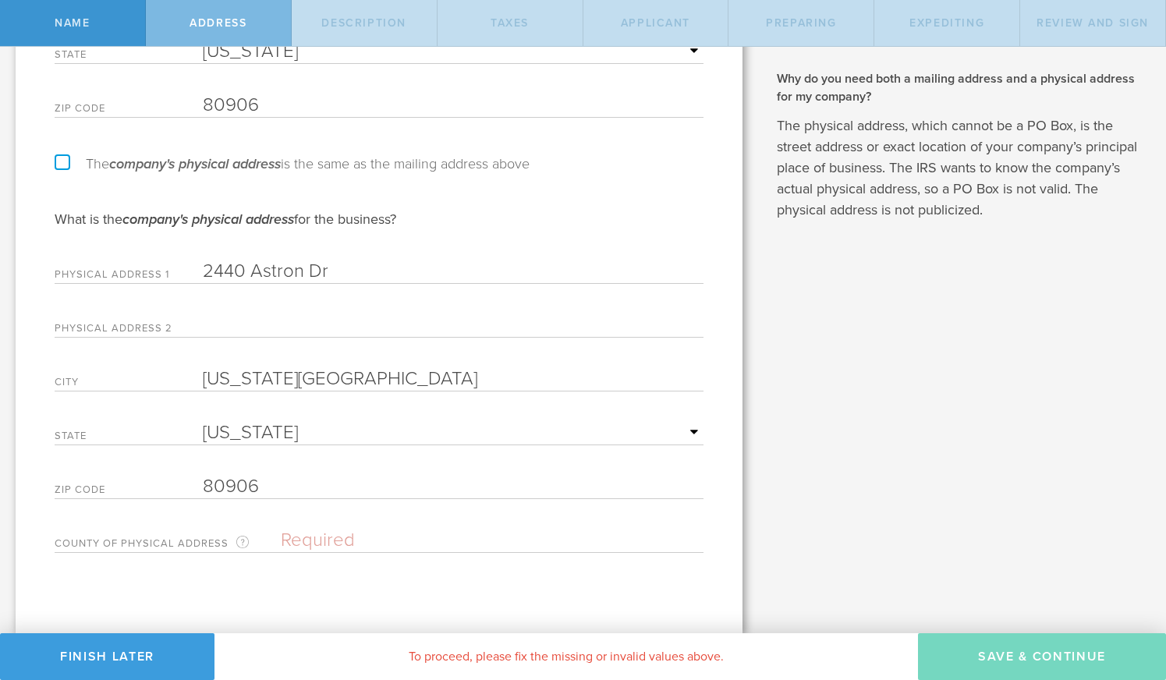
click at [337, 545] on input "text" at bounding box center [492, 540] width 423 height 23
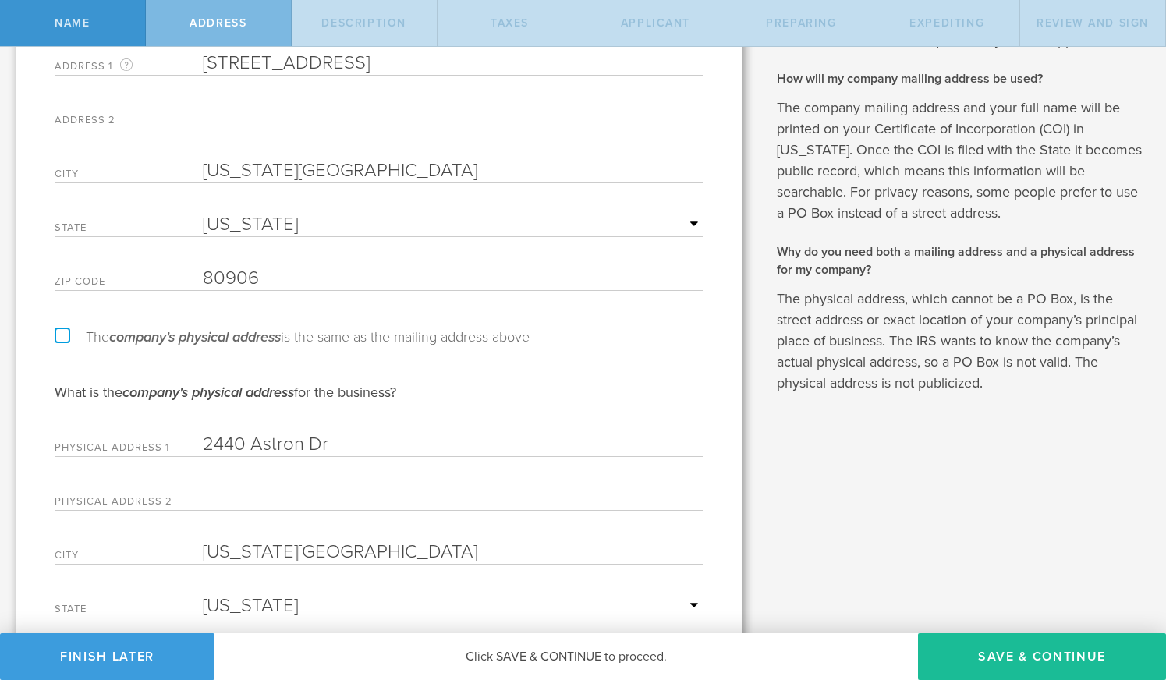
scroll to position [0, 0]
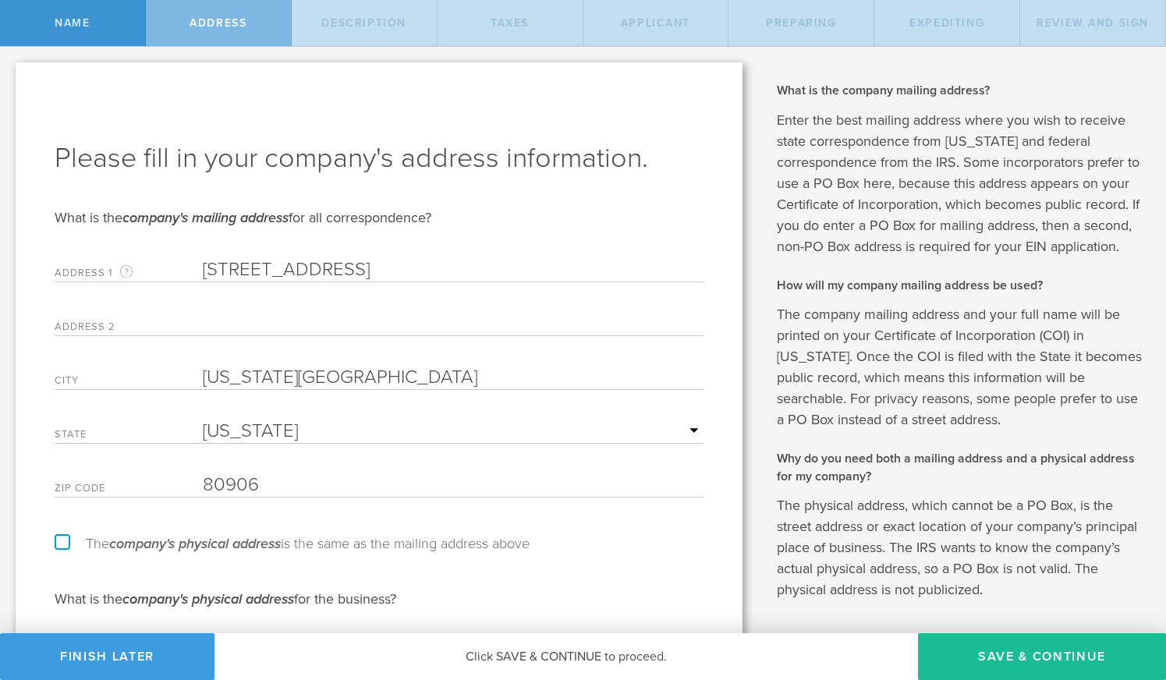
type input "El Paso"
click at [438, 322] on input "text" at bounding box center [453, 323] width 501 height 23
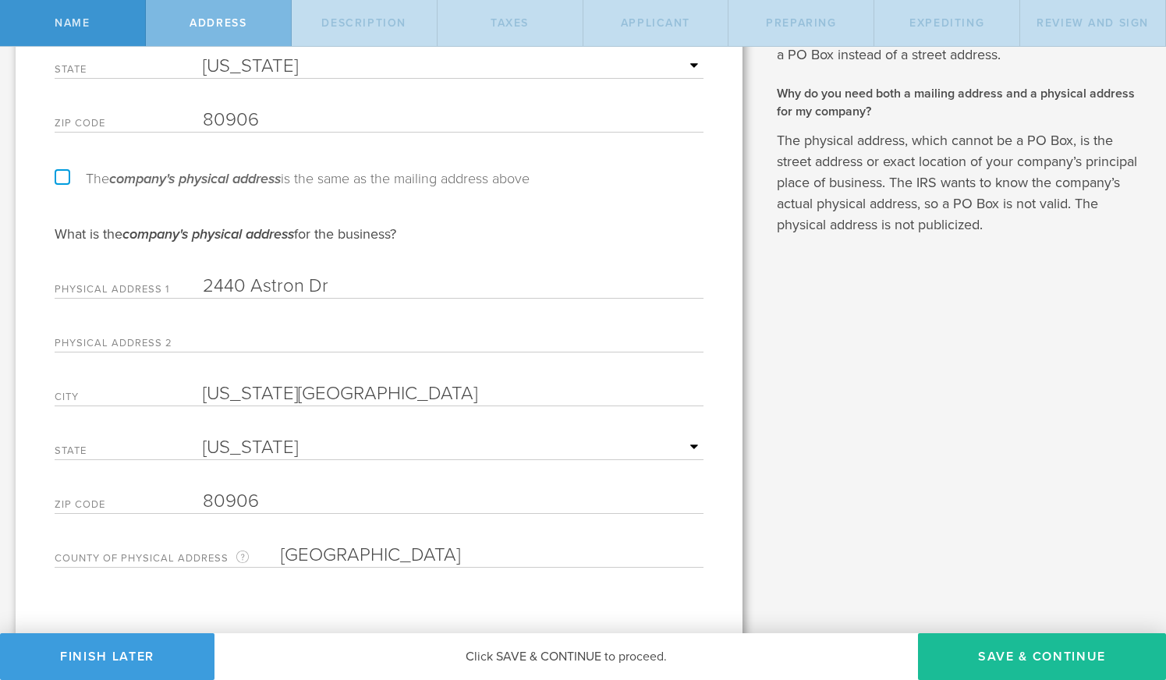
scroll to position [380, 0]
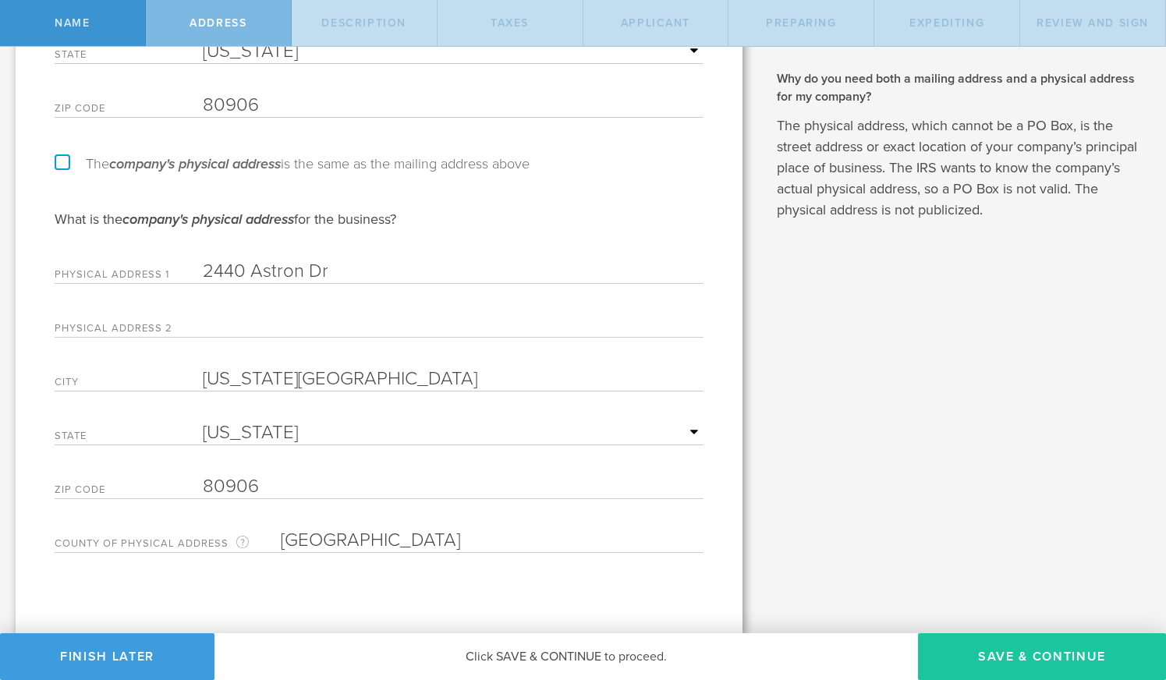
type input "Attn: B. Pope"
click at [998, 653] on button "Save & Continue" at bounding box center [1042, 656] width 248 height 47
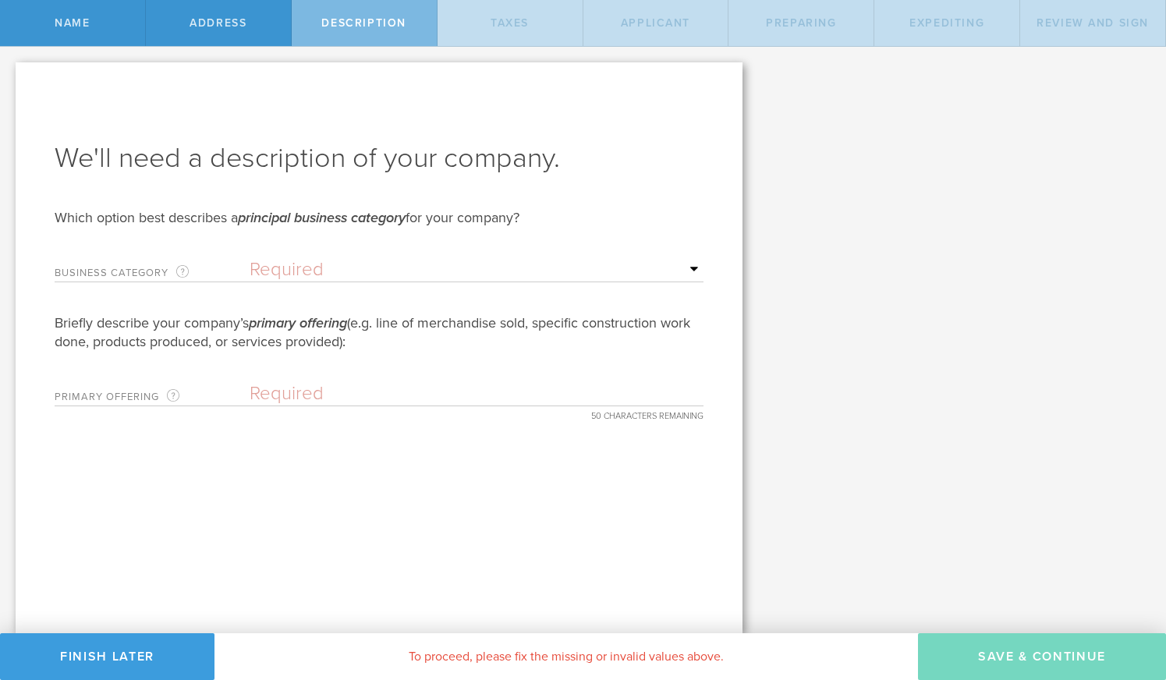
scroll to position [0, 0]
click at [693, 268] on select "Required Accommodation & food service Construction Finance & insurance Health c…" at bounding box center [477, 269] width 454 height 23
select select "other"
click at [250, 258] on select "Required Accommodation & food service Construction Finance & insurance Health c…" at bounding box center [477, 269] width 454 height 23
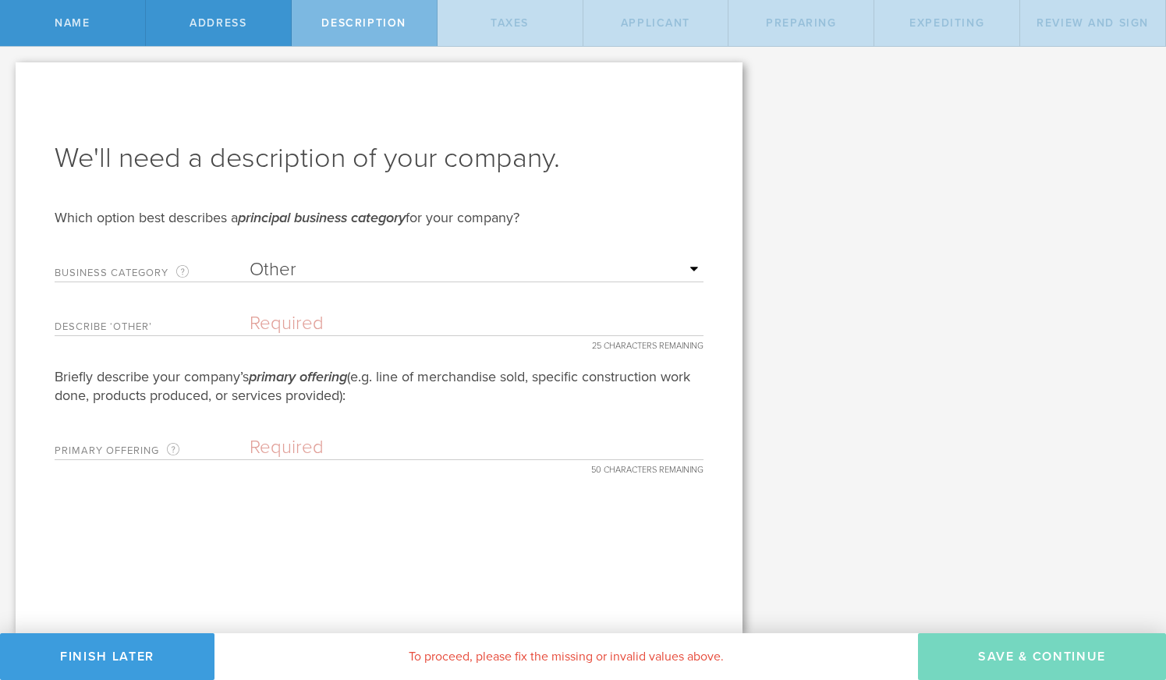
click at [516, 328] on input "text" at bounding box center [477, 323] width 454 height 23
type input "Adaptive Technology"
click at [460, 427] on form "We'll need a description of your company. Which option best describes a princip…" at bounding box center [379, 300] width 649 height 321
click at [307, 448] on input "text" at bounding box center [477, 447] width 454 height 23
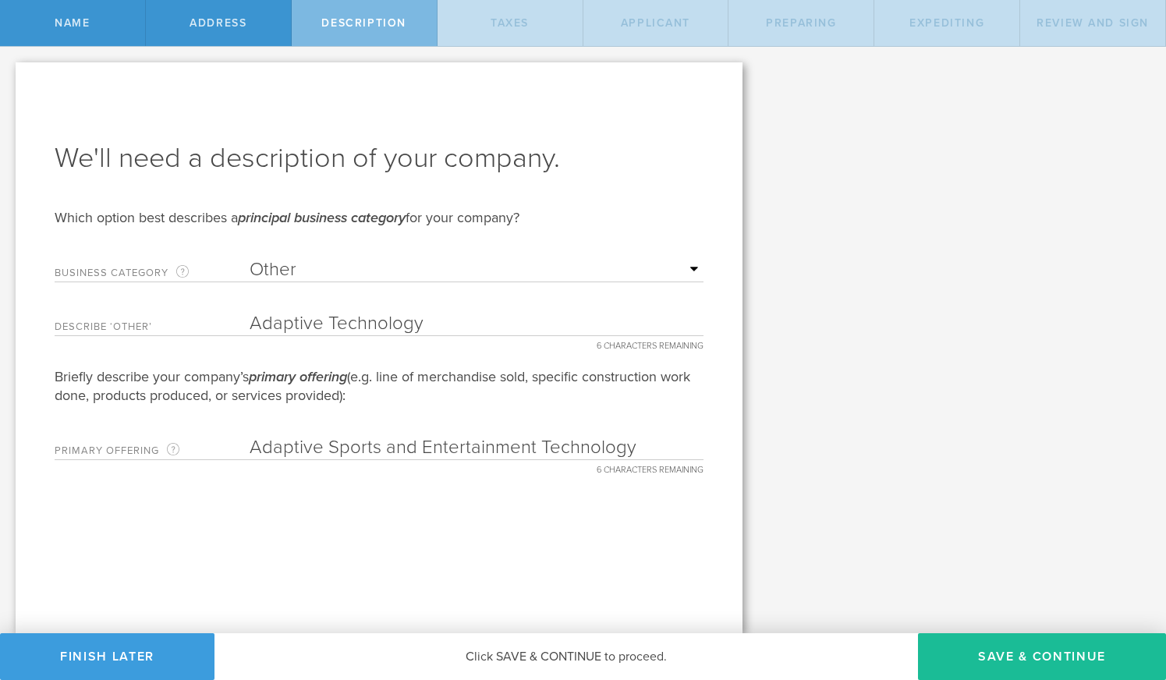
type input "Adaptive Sports and Entertainment Technology"
click at [396, 496] on div "We'll need a description of your company. Which option best describes a princip…" at bounding box center [379, 347] width 727 height 571
click at [440, 321] on input "Adaptive Technology" at bounding box center [477, 323] width 454 height 23
click at [1035, 658] on button "Save & Continue" at bounding box center [1042, 656] width 248 height 47
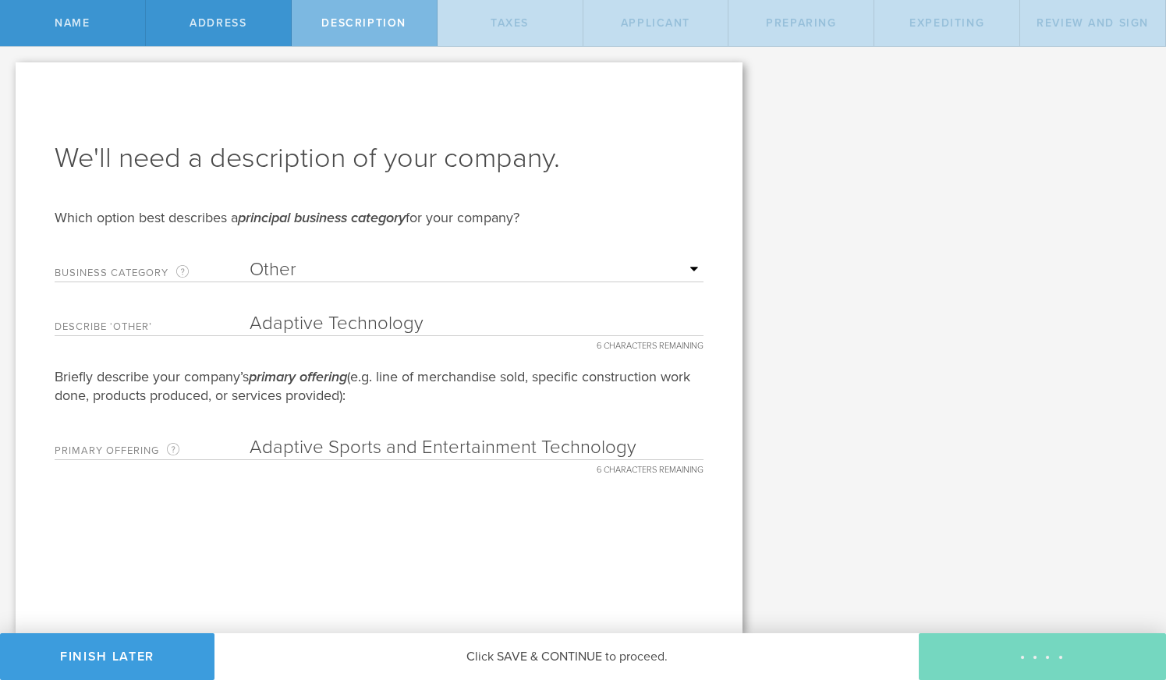
type input "0"
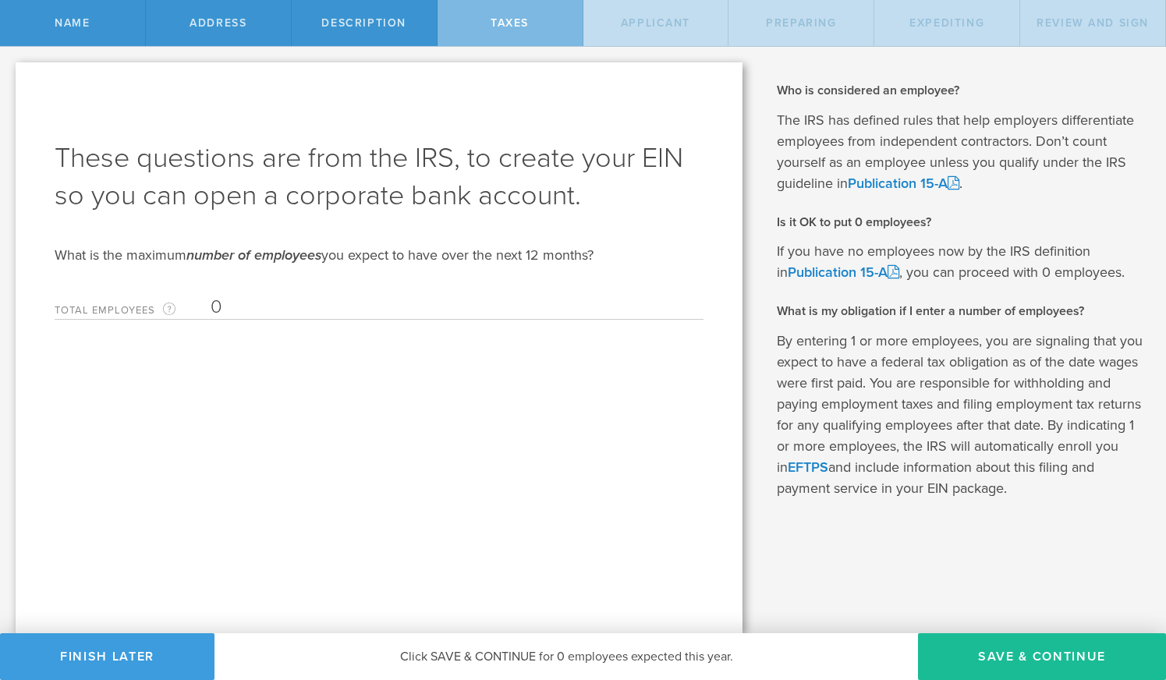
click at [241, 305] on input "0" at bounding box center [453, 307] width 485 height 23
type input "1"
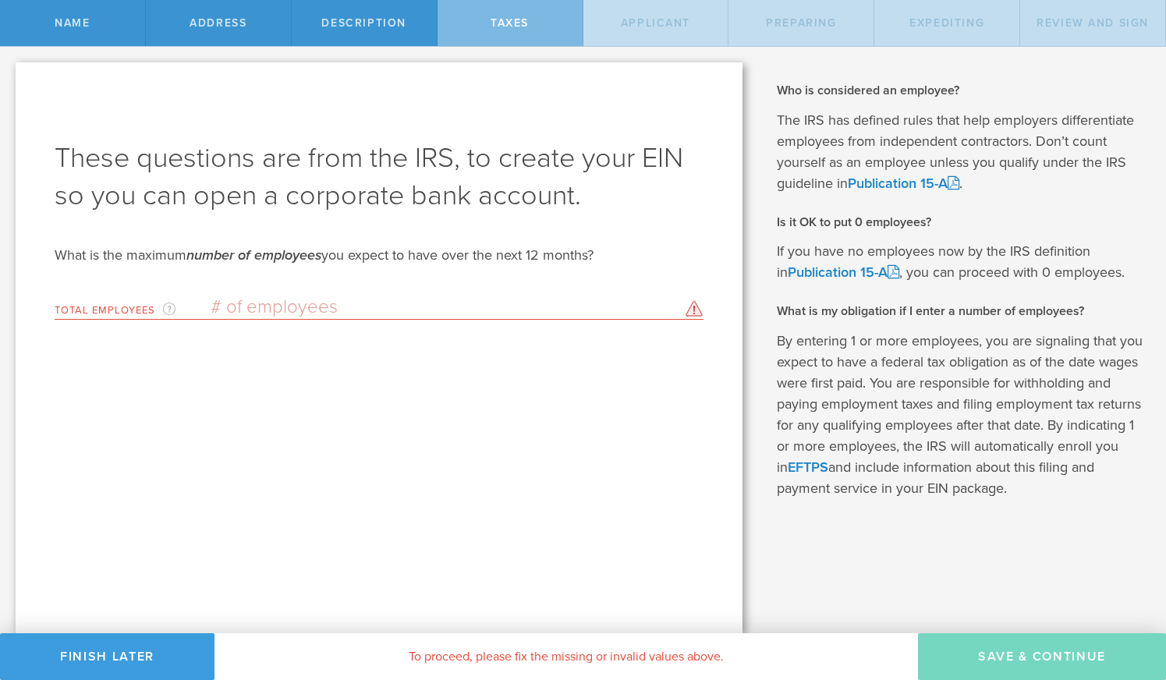
type input "0"
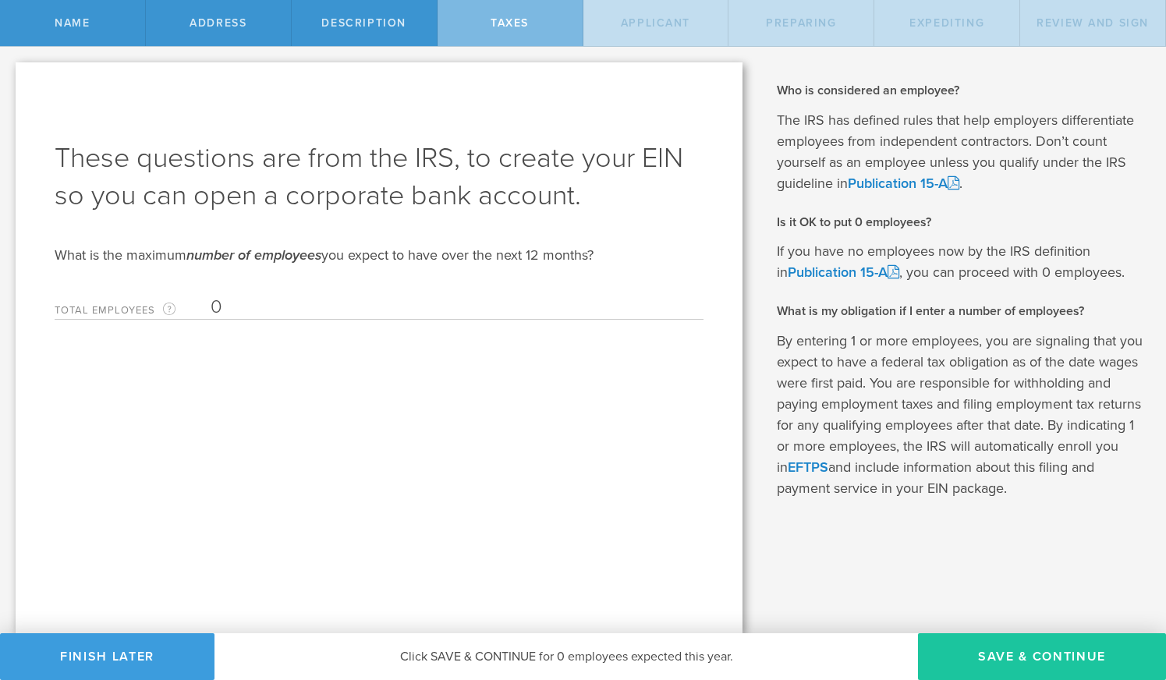
click at [1042, 655] on button "Save & Continue" at bounding box center [1042, 656] width 248 height 47
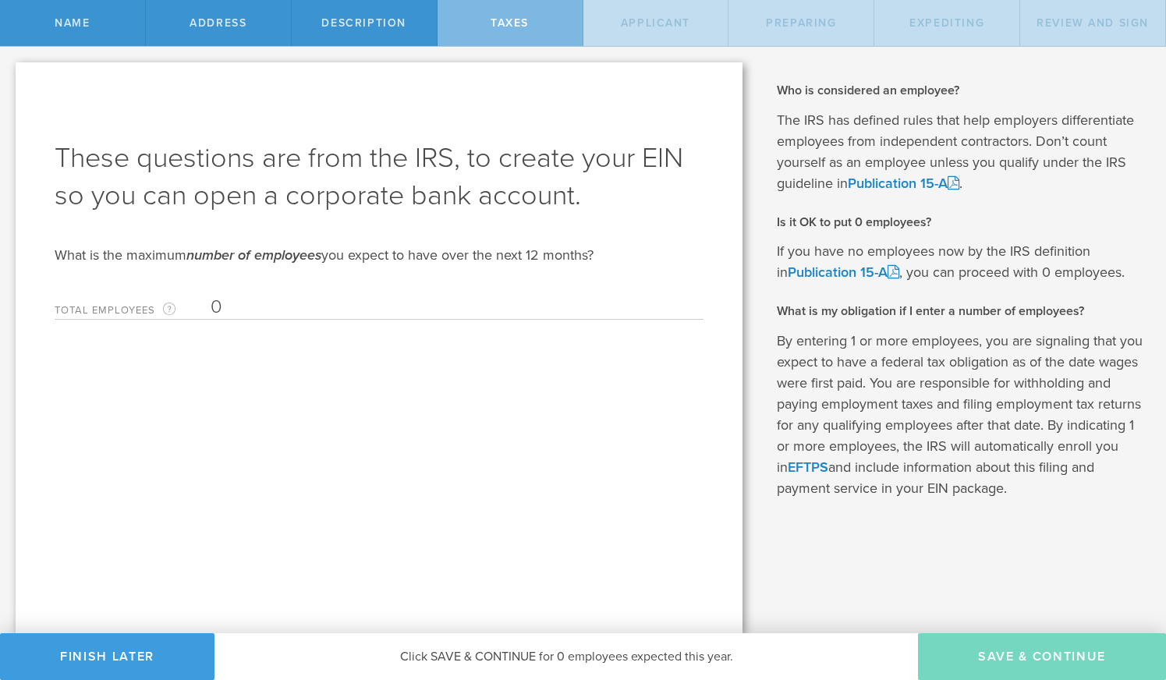
type input "CEO"
select select "US"
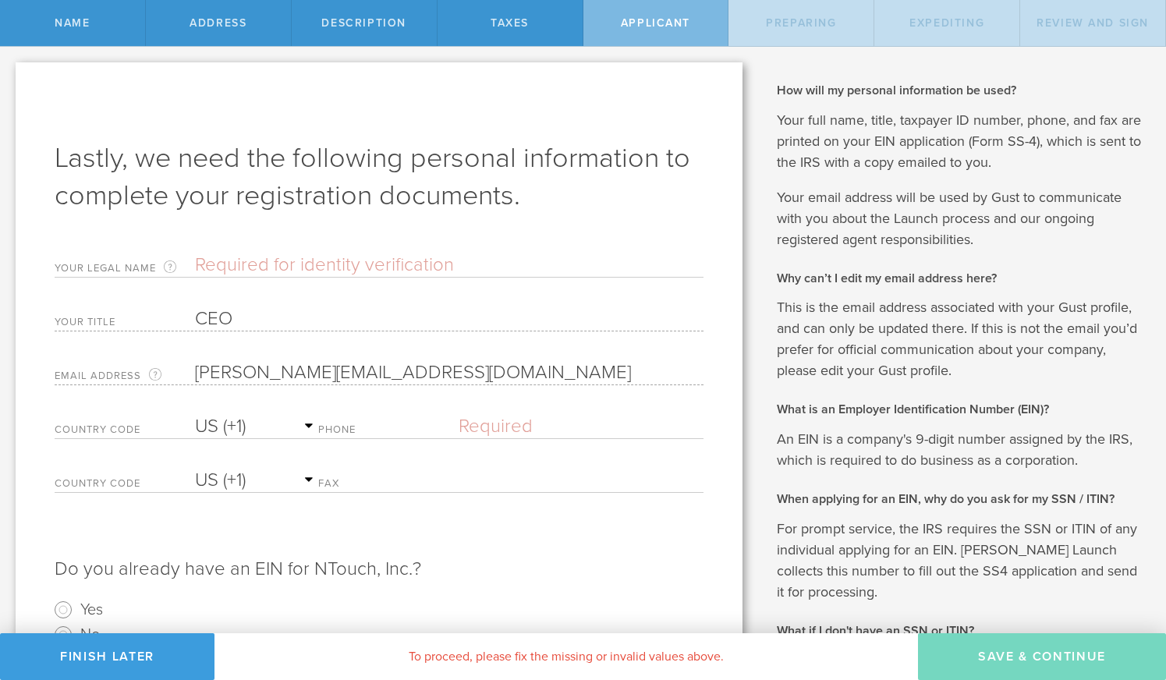
click at [415, 265] on input "text" at bounding box center [449, 265] width 509 height 23
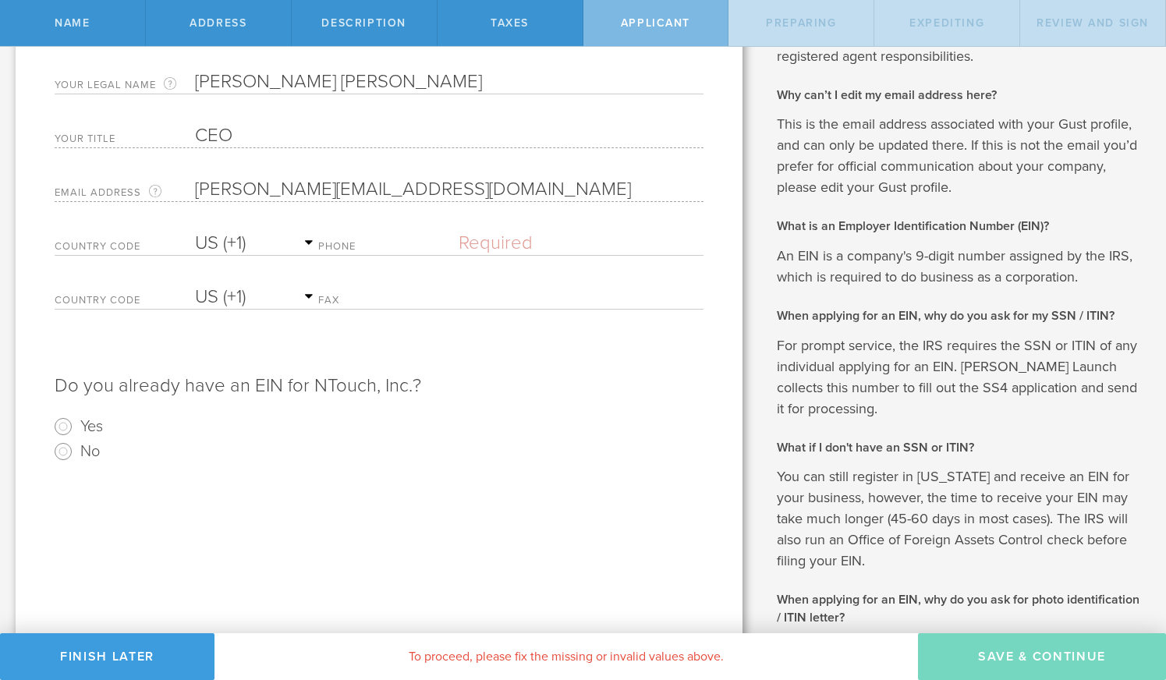
scroll to position [189, 0]
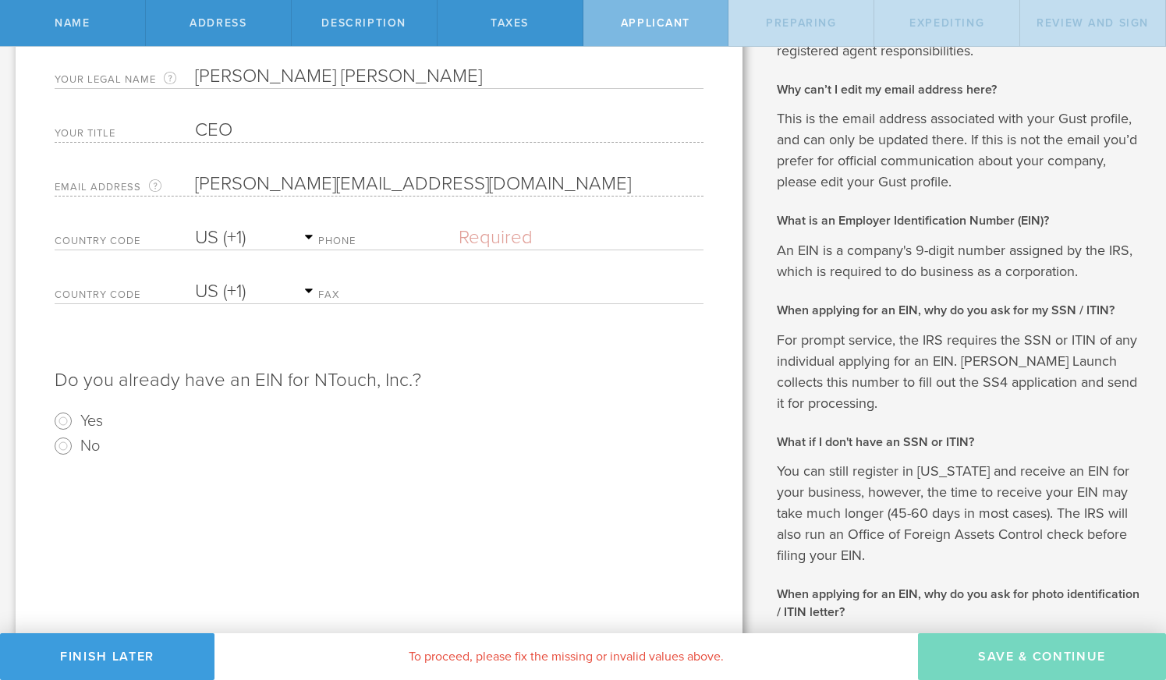
type input "Brandon Lee Pope"
click at [535, 236] on input "text" at bounding box center [581, 237] width 245 height 23
type input "(817) 771-0316"
select select "AG"
type input "(817) 771-0316"
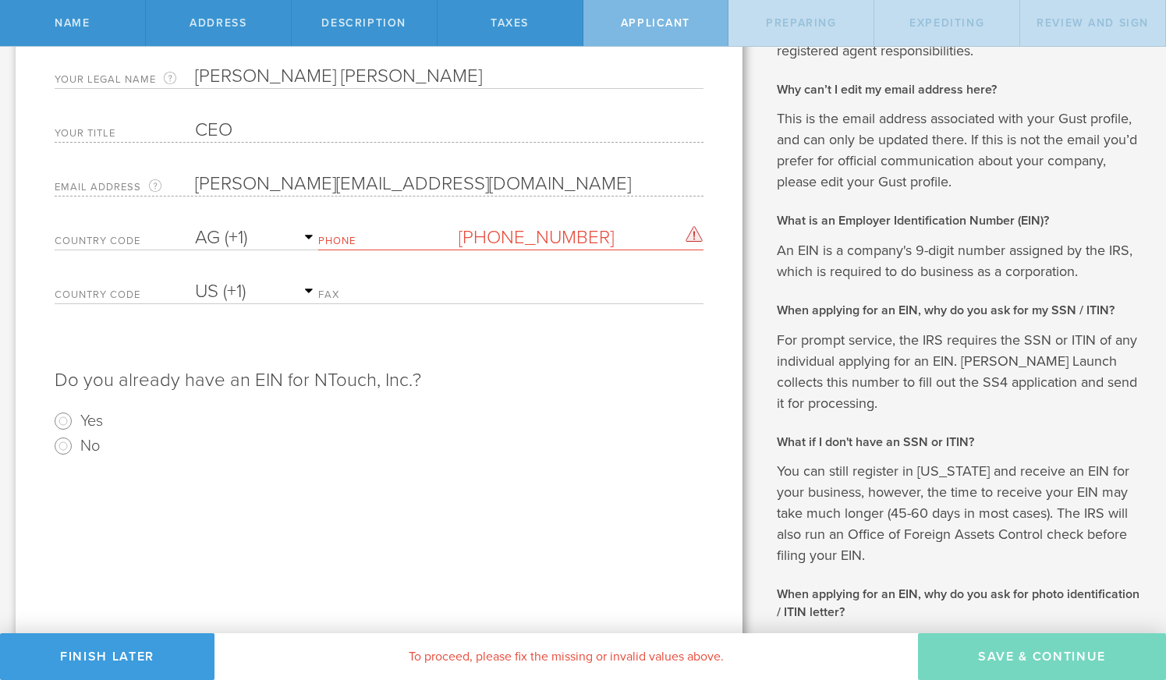
click at [531, 367] on p "Do you already have an EIN for NTouch, Inc.?" at bounding box center [379, 373] width 649 height 41
click at [278, 241] on select "AC (+247) AD (+376) AE (+971) AF (+93) AG (+1) AI (+1) AL (+355) AM (+374) AO (…" at bounding box center [256, 237] width 123 height 23
select select "US"
click at [195, 226] on select "AC (+247) AD (+376) AE (+971) AF (+93) AG (+1) AI (+1) AL (+355) AM (+374) AO (…" at bounding box center [256, 237] width 123 height 23
click at [537, 369] on p "Do you already have an EIN for NTouch, Inc.?" at bounding box center [379, 373] width 649 height 41
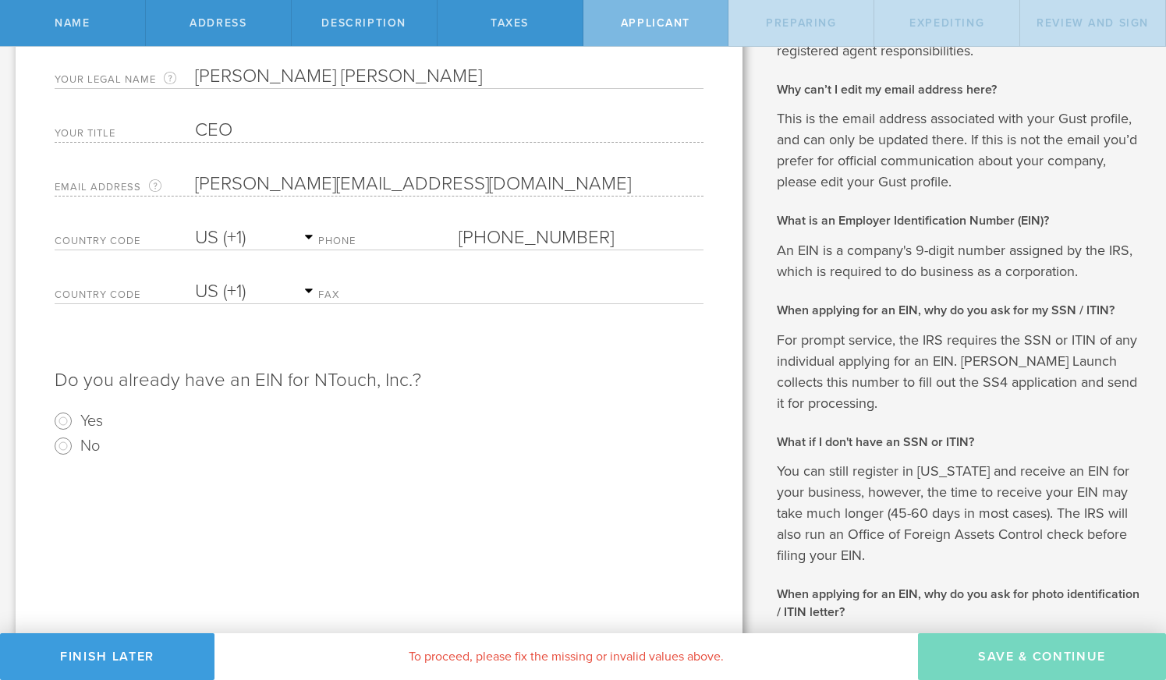
click at [84, 449] on label "No" at bounding box center [90, 445] width 20 height 23
click at [76, 449] on input "No" at bounding box center [63, 446] width 25 height 25
radio input "true"
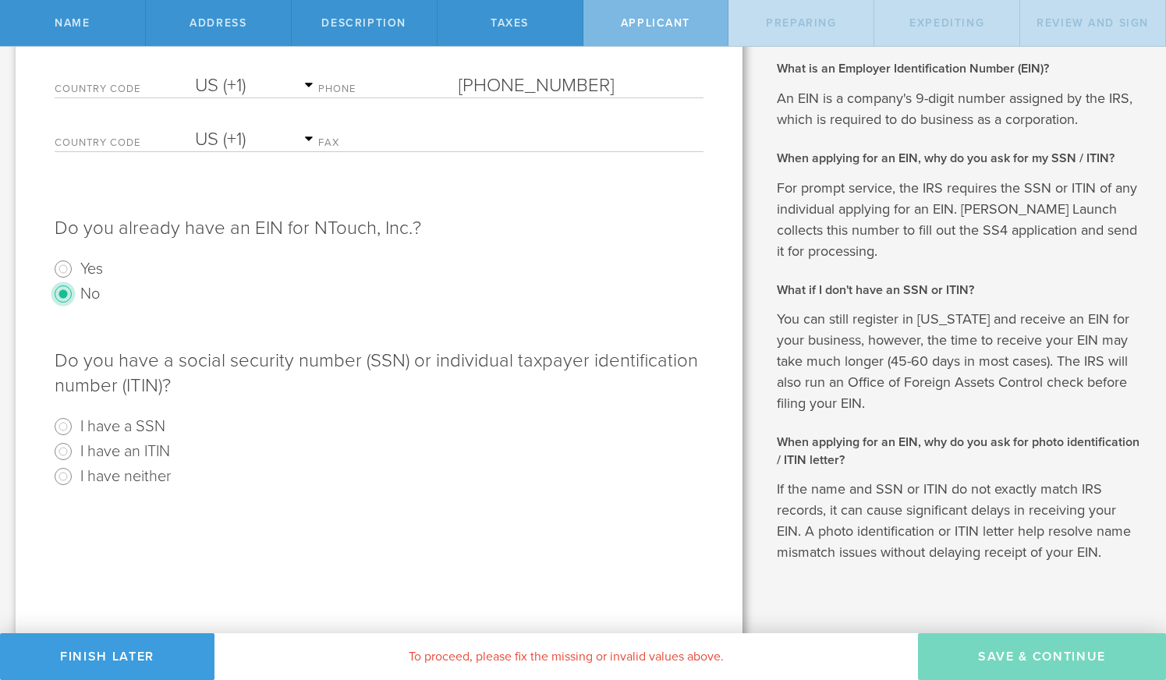
scroll to position [363, 0]
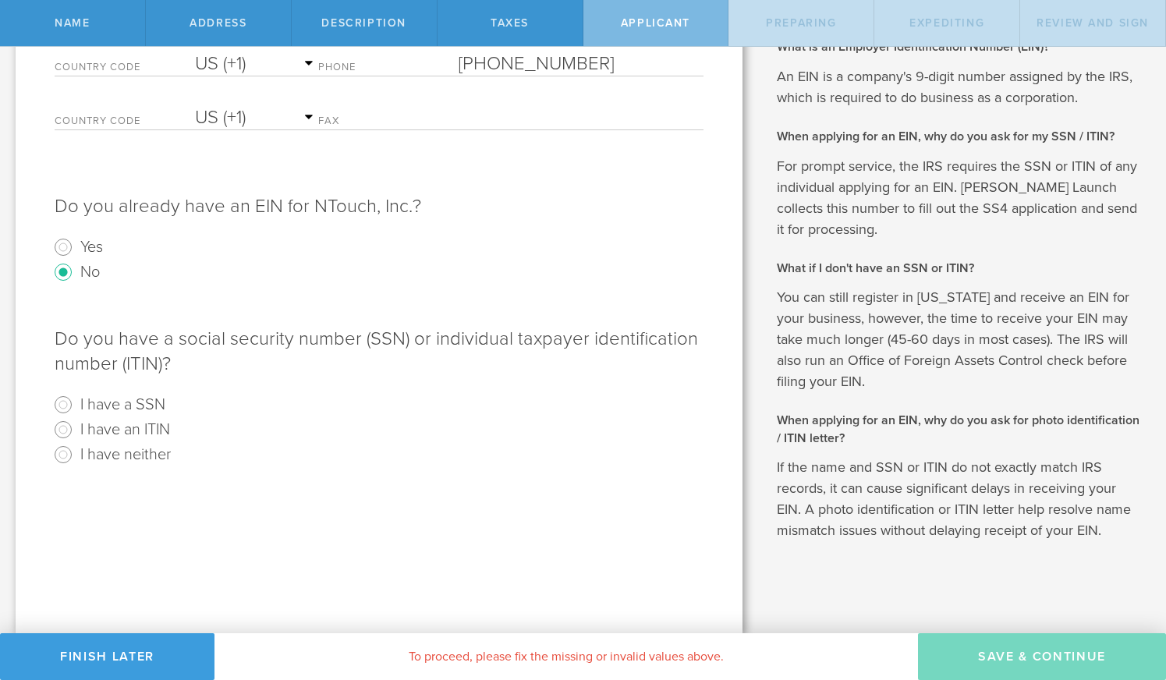
click at [132, 403] on label "I have a SSN" at bounding box center [122, 403] width 85 height 23
click at [76, 403] on input "I have a SSN" at bounding box center [63, 404] width 25 height 25
radio input "true"
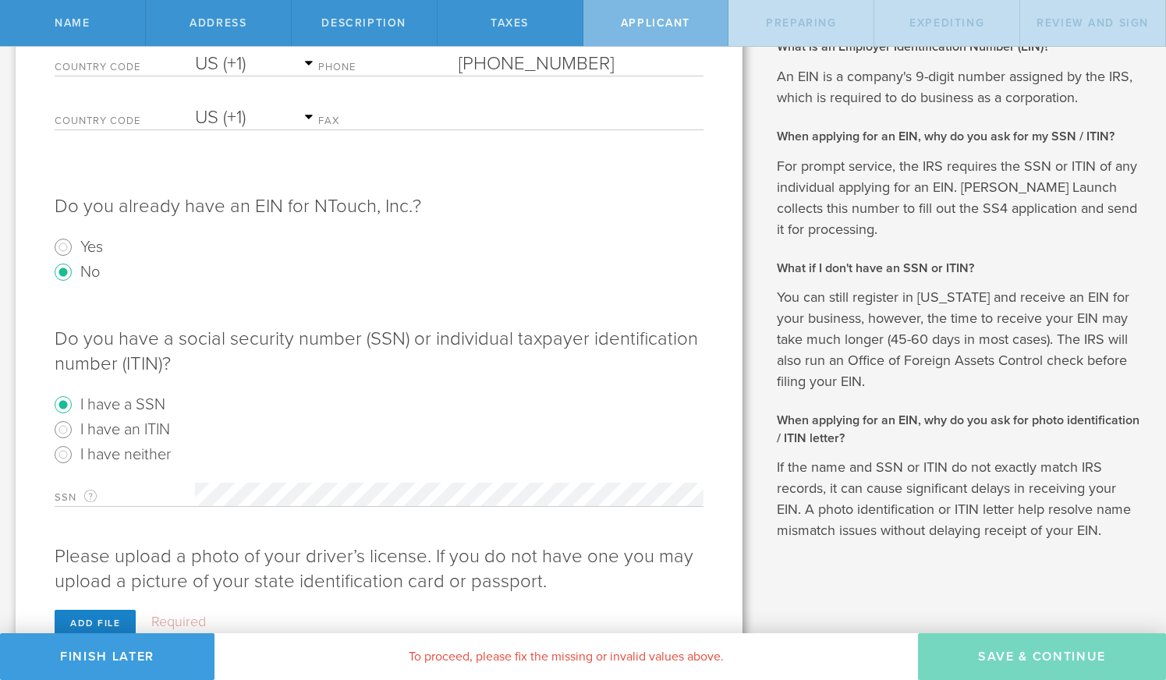
scroll to position [425, 0]
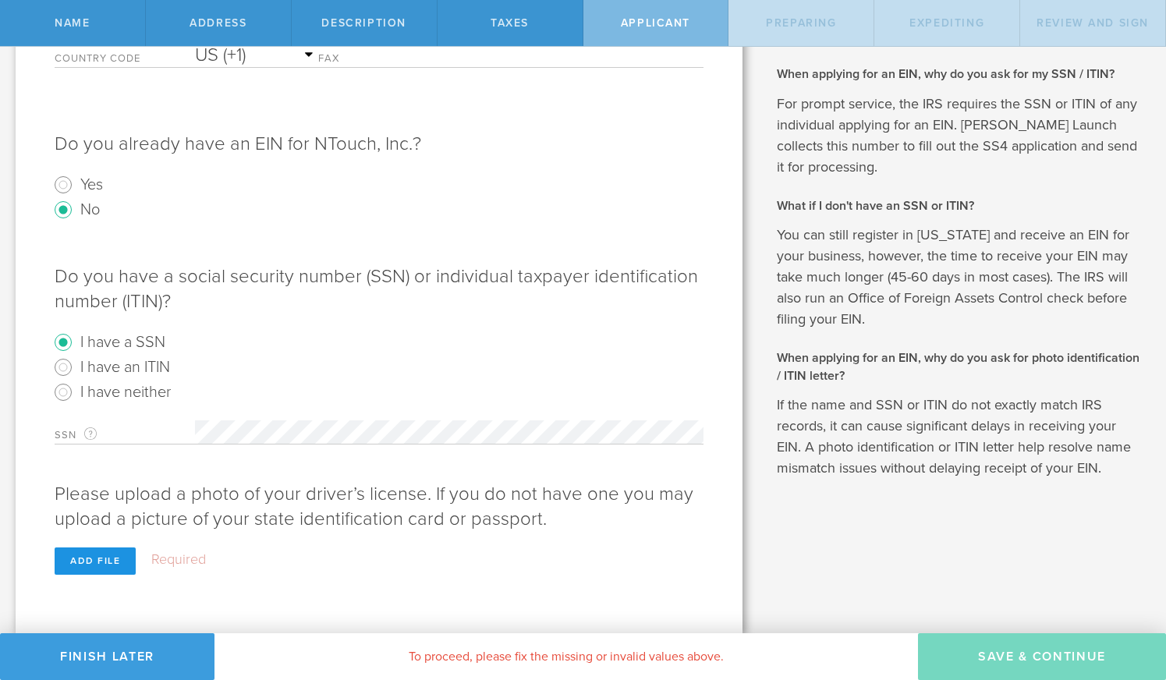
click at [101, 561] on div "Add file" at bounding box center [95, 561] width 81 height 27
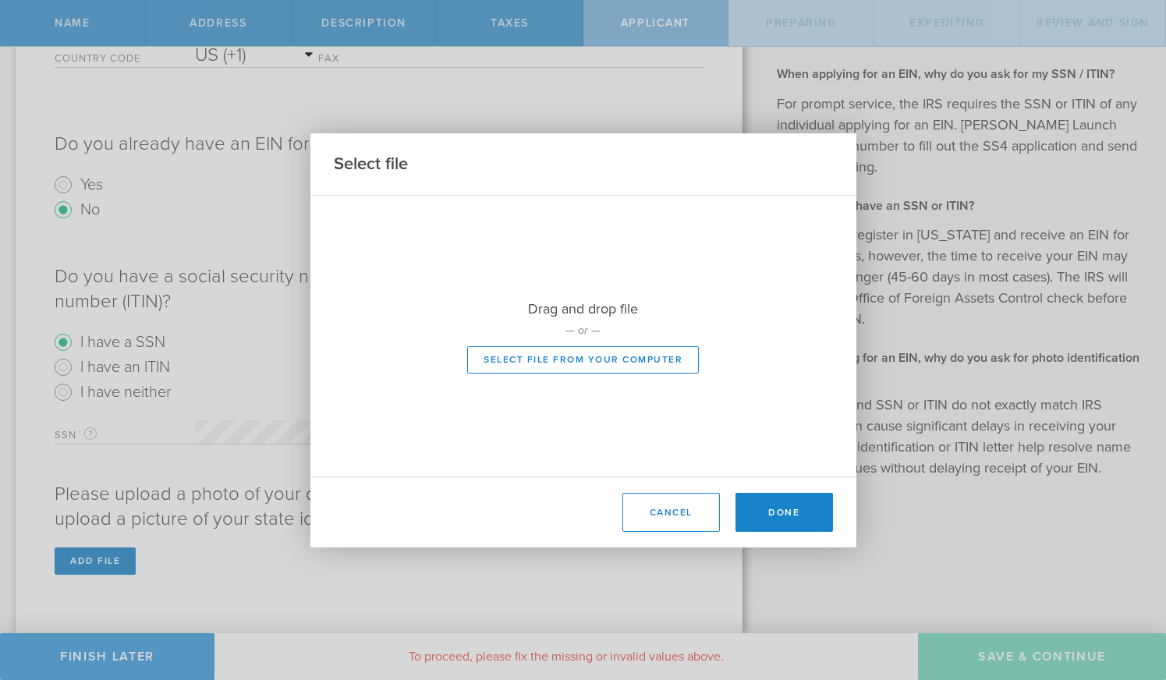
scroll to position [398, 0]
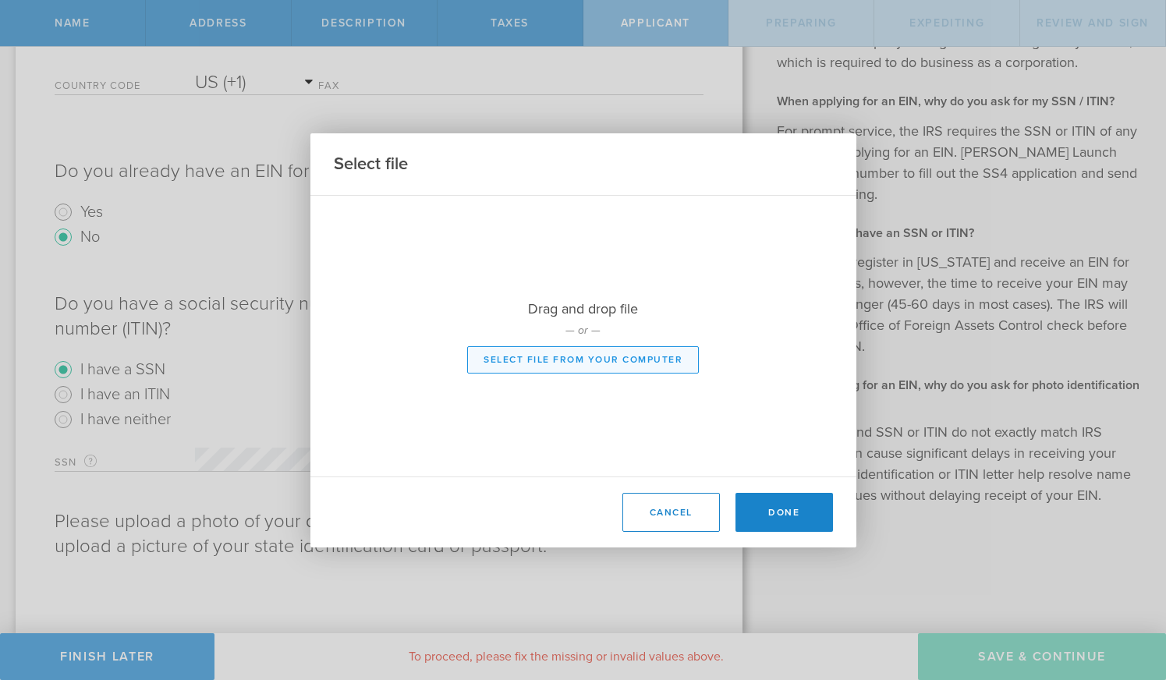
click at [564, 361] on button "Select file from your computer" at bounding box center [583, 359] width 232 height 27
type input "C:\fakepath\IMG_9463.HEIC"
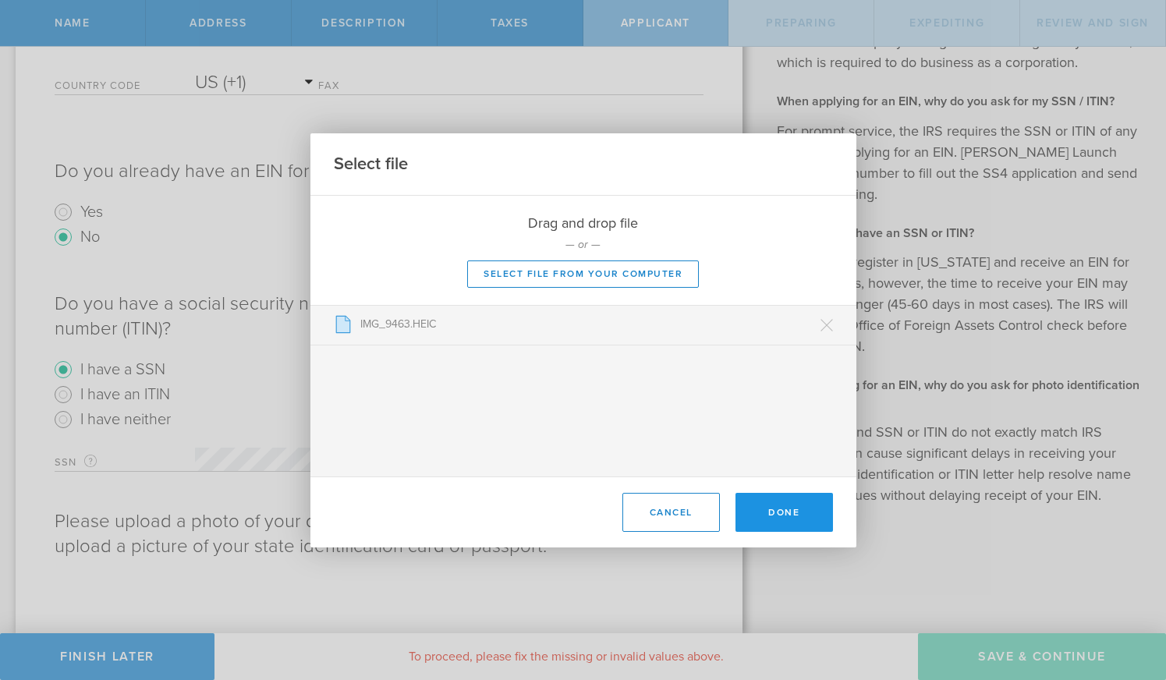
click at [787, 503] on button "Done" at bounding box center [785, 512] width 98 height 39
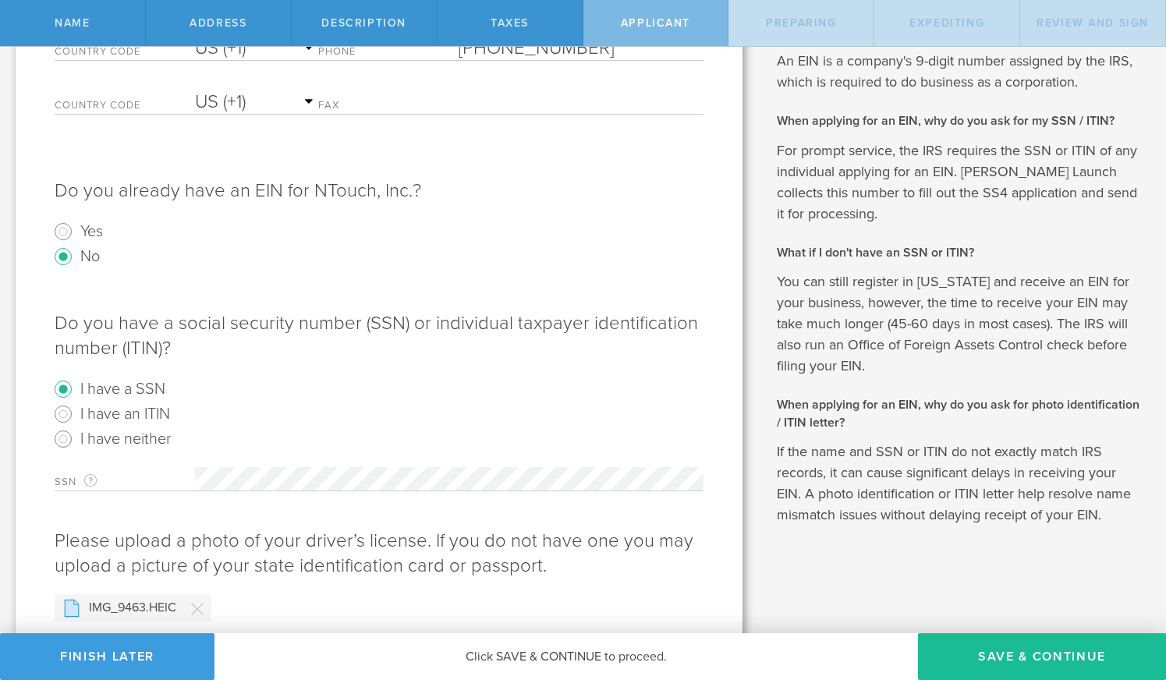
scroll to position [433, 0]
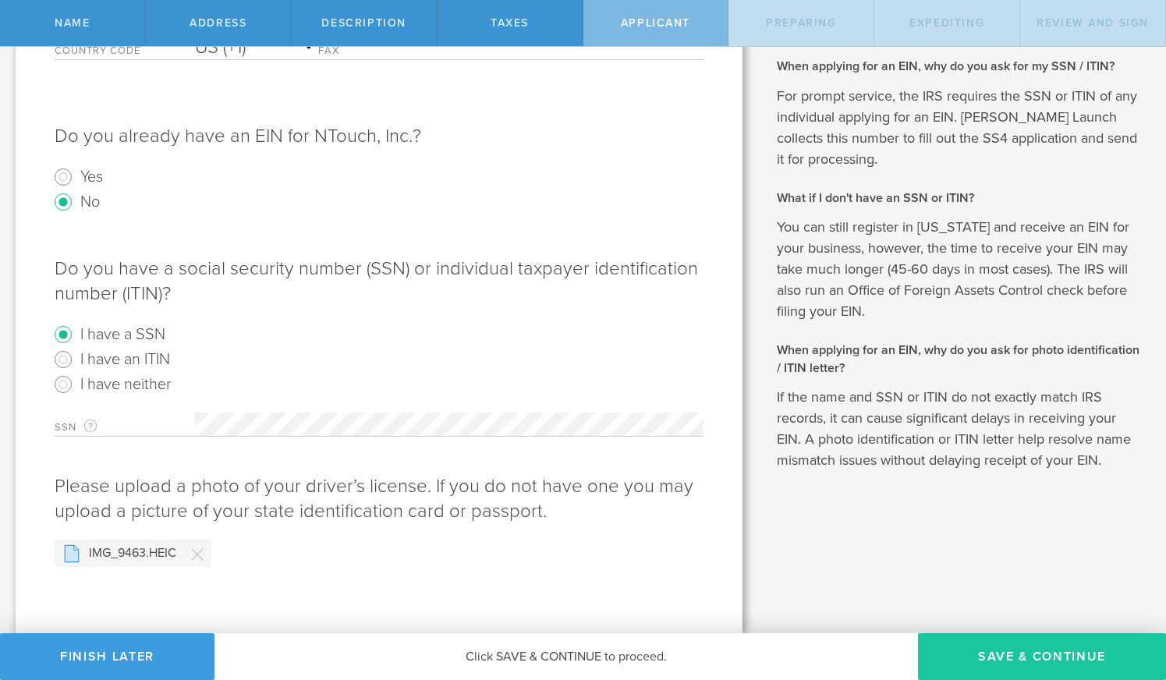
click at [1025, 653] on button "Save & Continue" at bounding box center [1042, 656] width 248 height 47
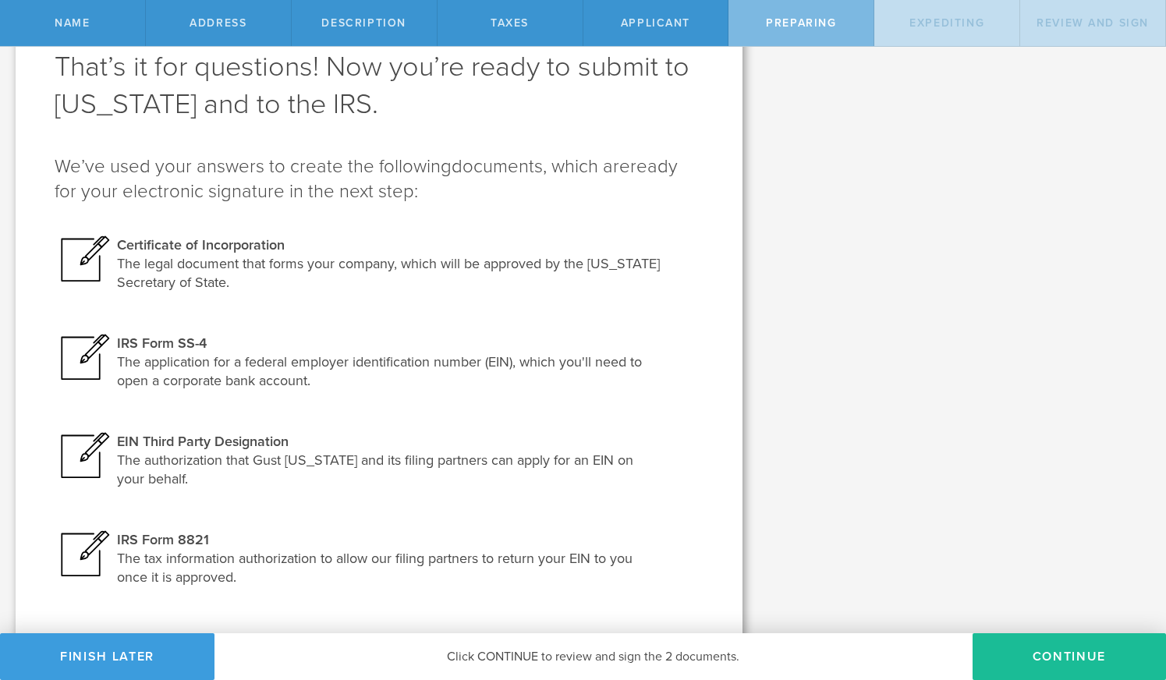
scroll to position [126, 0]
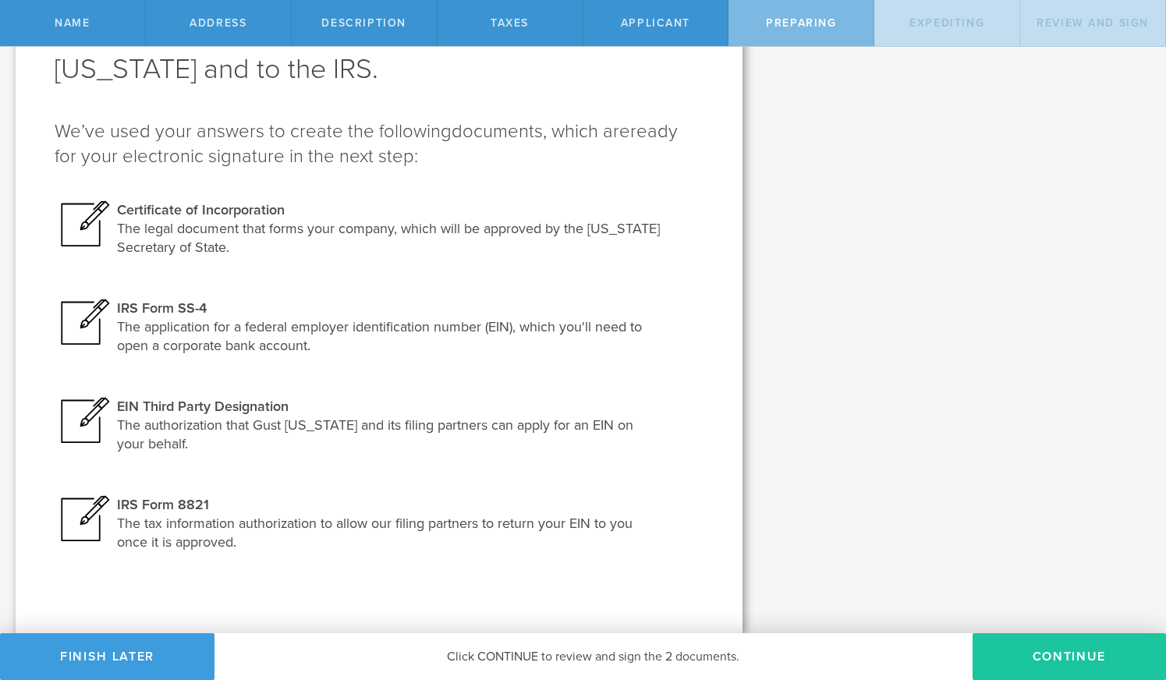
click at [1053, 649] on button "Continue" at bounding box center [1069, 656] width 193 height 47
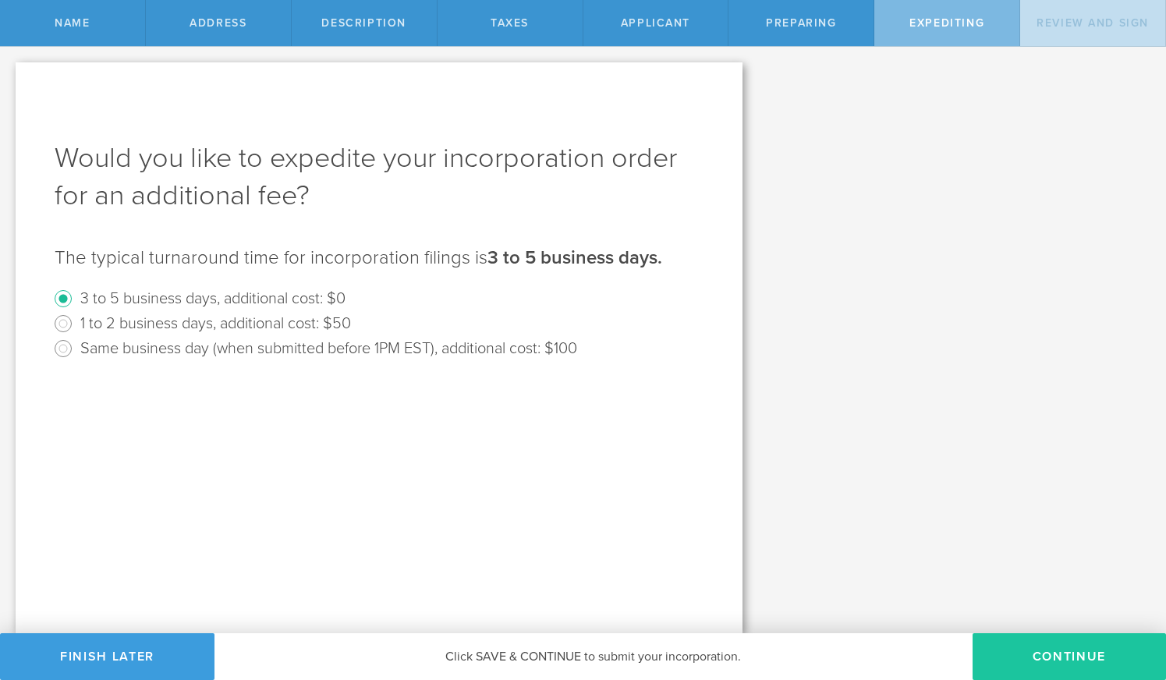
click at [1058, 656] on button "Continue" at bounding box center [1069, 656] width 193 height 47
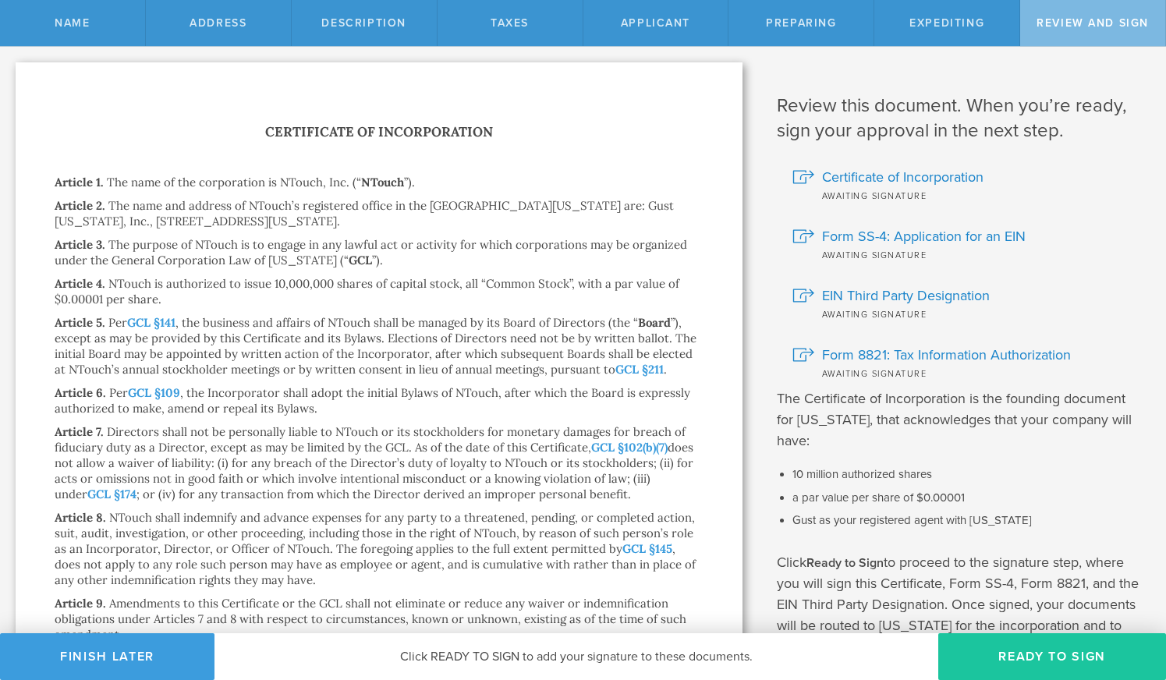
click at [1037, 648] on button "Ready to Sign" at bounding box center [1052, 656] width 228 height 47
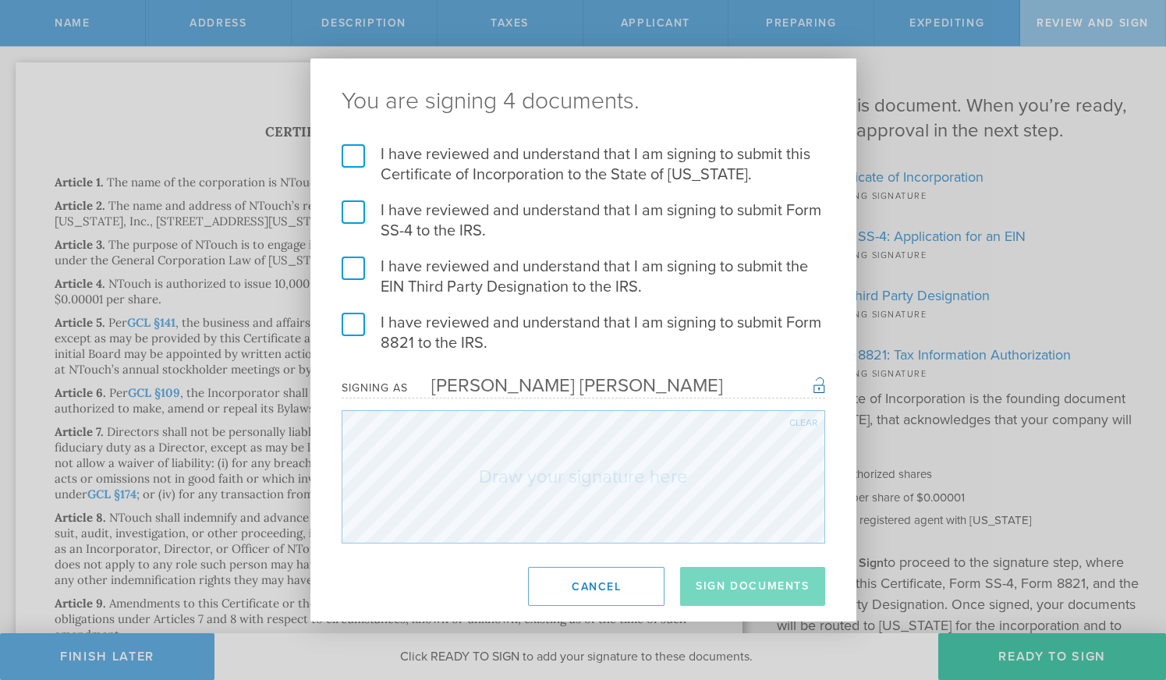
click at [535, 158] on label "I have reviewed and understand that I am signing to submit this Certificate of …" at bounding box center [584, 164] width 484 height 41
click at [0, 0] on input "I have reviewed and understand that I am signing to submit this Certificate of …" at bounding box center [0, 0] width 0 height 0
click at [512, 207] on label "I have reviewed and understand that I am signing to submit Form SS-4 to the IRS." at bounding box center [584, 220] width 484 height 41
click at [0, 0] on input "I have reviewed and understand that I am signing to submit Form SS-4 to the IRS." at bounding box center [0, 0] width 0 height 0
click at [530, 386] on div "Brandon Lee Pope" at bounding box center [565, 385] width 315 height 23
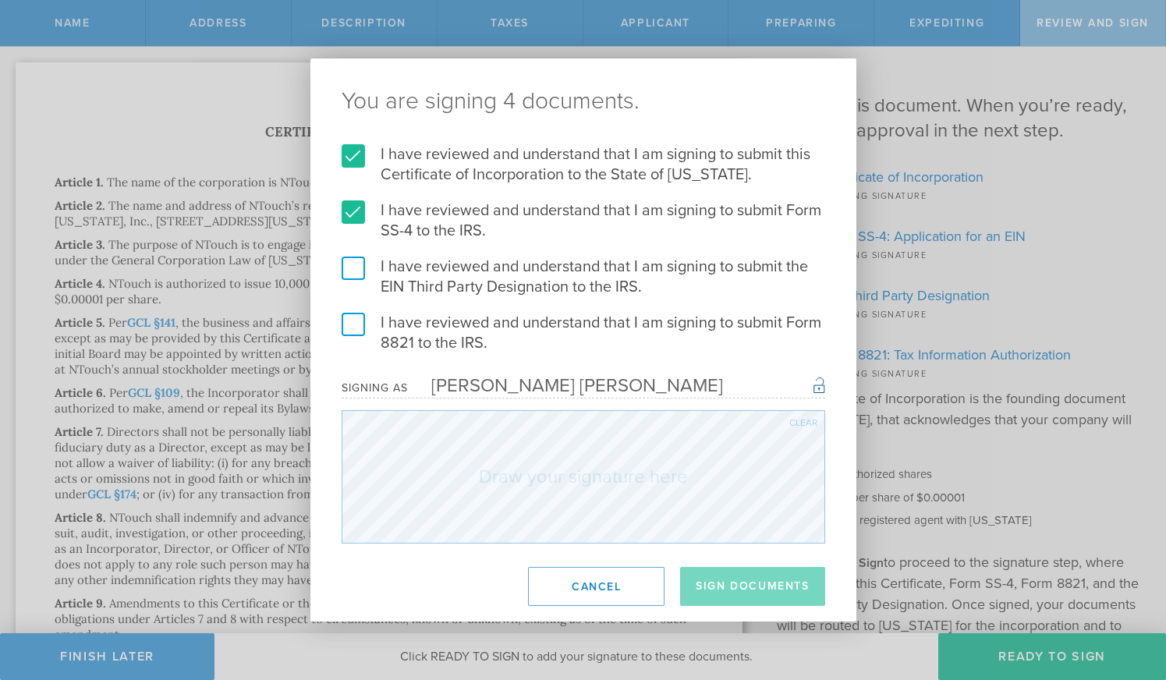
click at [353, 269] on label "I have reviewed and understand that I am signing to submit the EIN Third Party …" at bounding box center [584, 277] width 484 height 41
click at [0, 0] on input "I have reviewed and understand that I am signing to submit the EIN Third Party …" at bounding box center [0, 0] width 0 height 0
click at [350, 328] on label "I have reviewed and understand that I am signing to submit Form 8821 to the IRS." at bounding box center [584, 333] width 484 height 41
click at [0, 0] on input "I have reviewed and understand that I am signing to submit Form 8821 to the IRS." at bounding box center [0, 0] width 0 height 0
click at [811, 421] on div "Clear" at bounding box center [803, 422] width 28 height 9
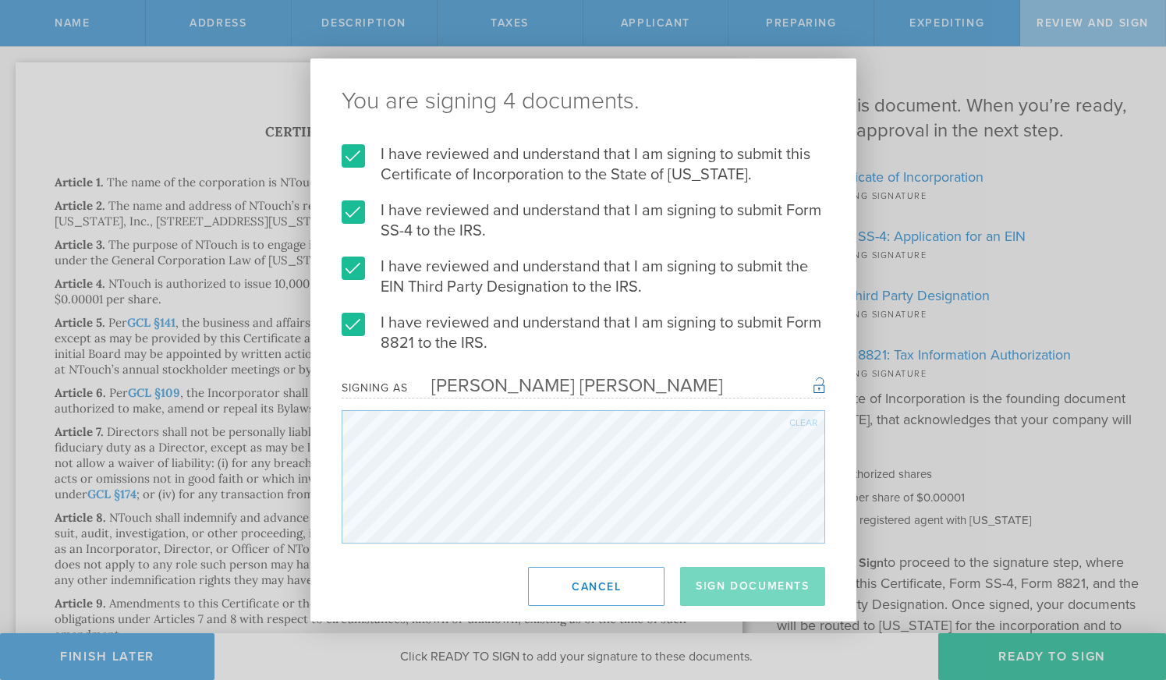
click at [884, 471] on div "You are signing 4 documents. I have reviewed and understand that I am signing t…" at bounding box center [583, 340] width 1166 height 680
click at [1024, 468] on div "You are signing 4 documents. I have reviewed and understand that I am signing t…" at bounding box center [583, 340] width 1166 height 680
click at [803, 419] on div "Clear" at bounding box center [803, 422] width 28 height 9
click at [945, 480] on div "You are signing 4 documents. I have reviewed and understand that I am signing t…" at bounding box center [583, 340] width 1166 height 680
click at [764, 584] on button "Sign Documents" at bounding box center [752, 586] width 144 height 39
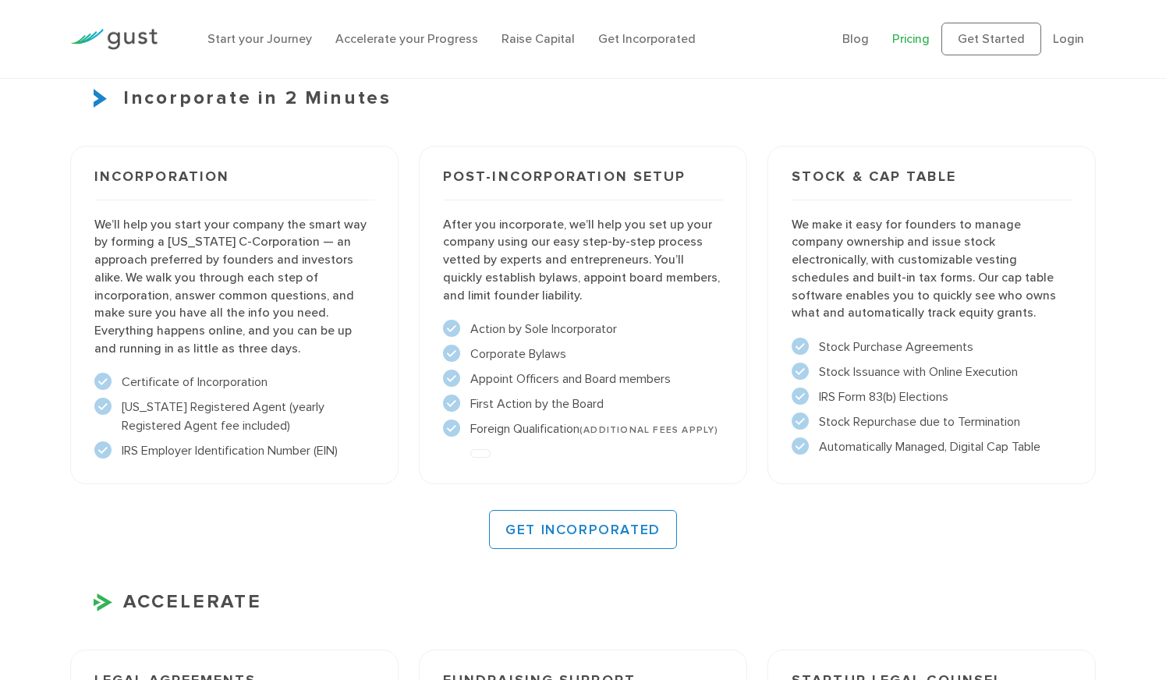
scroll to position [1071, 0]
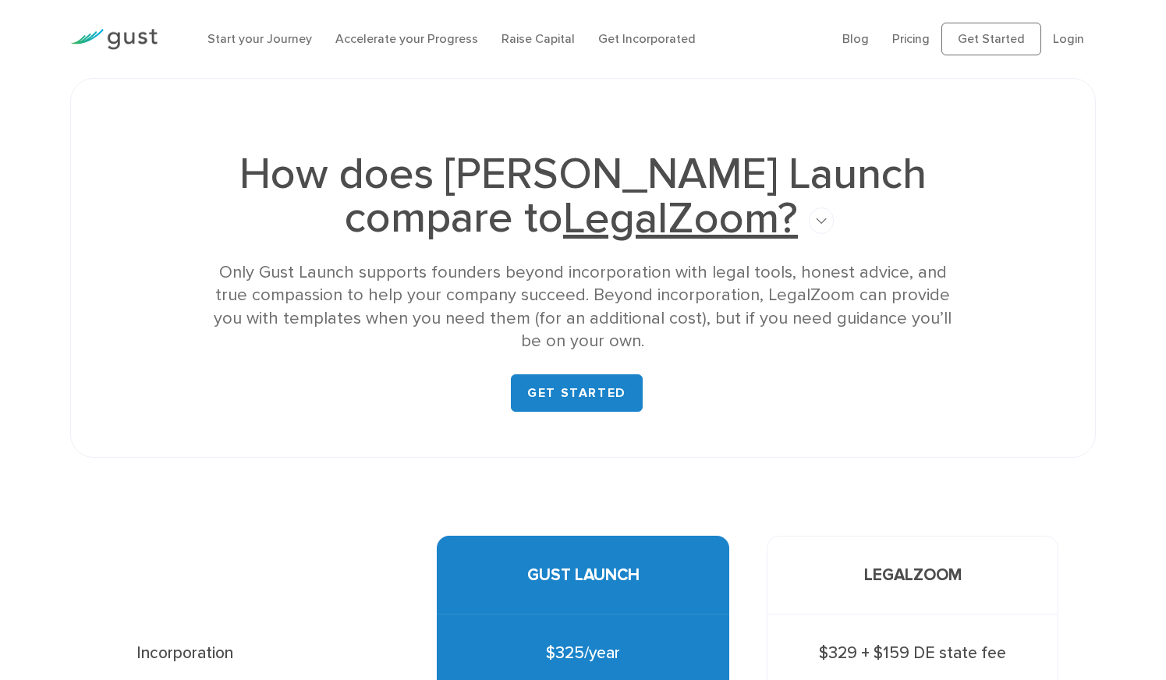
click at [867, 30] on li "Blog" at bounding box center [855, 39] width 27 height 19
click at [861, 38] on link "Blog" at bounding box center [855, 38] width 27 height 15
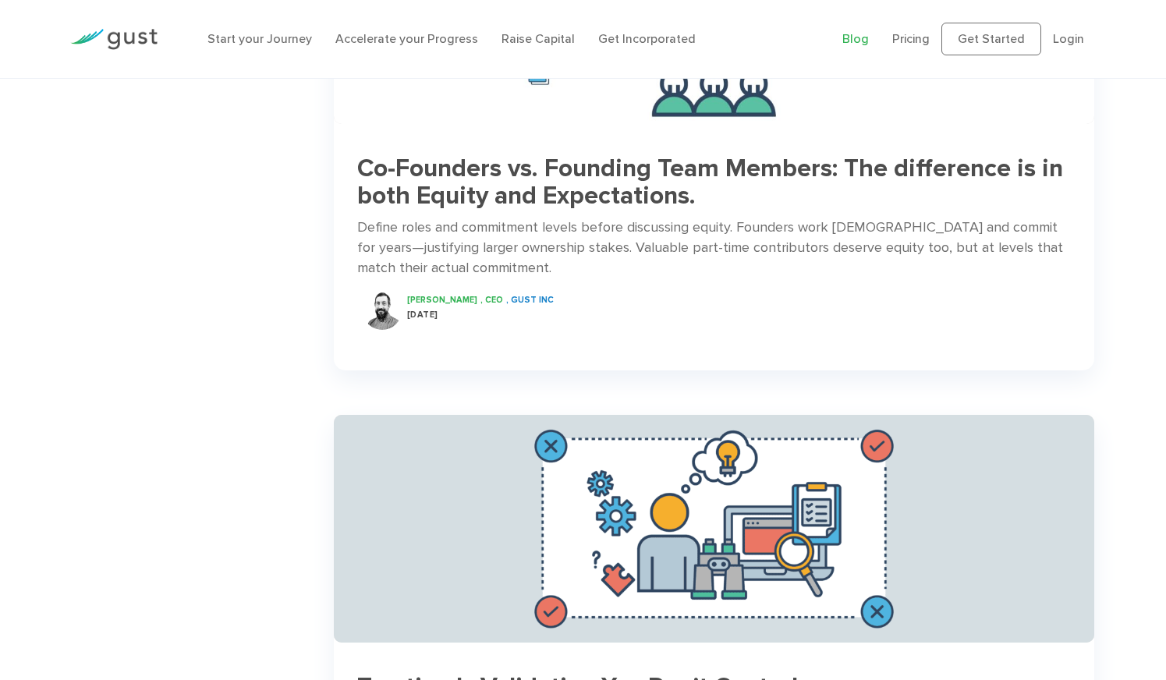
scroll to position [1535, 0]
